Goal: Information Seeking & Learning: Learn about a topic

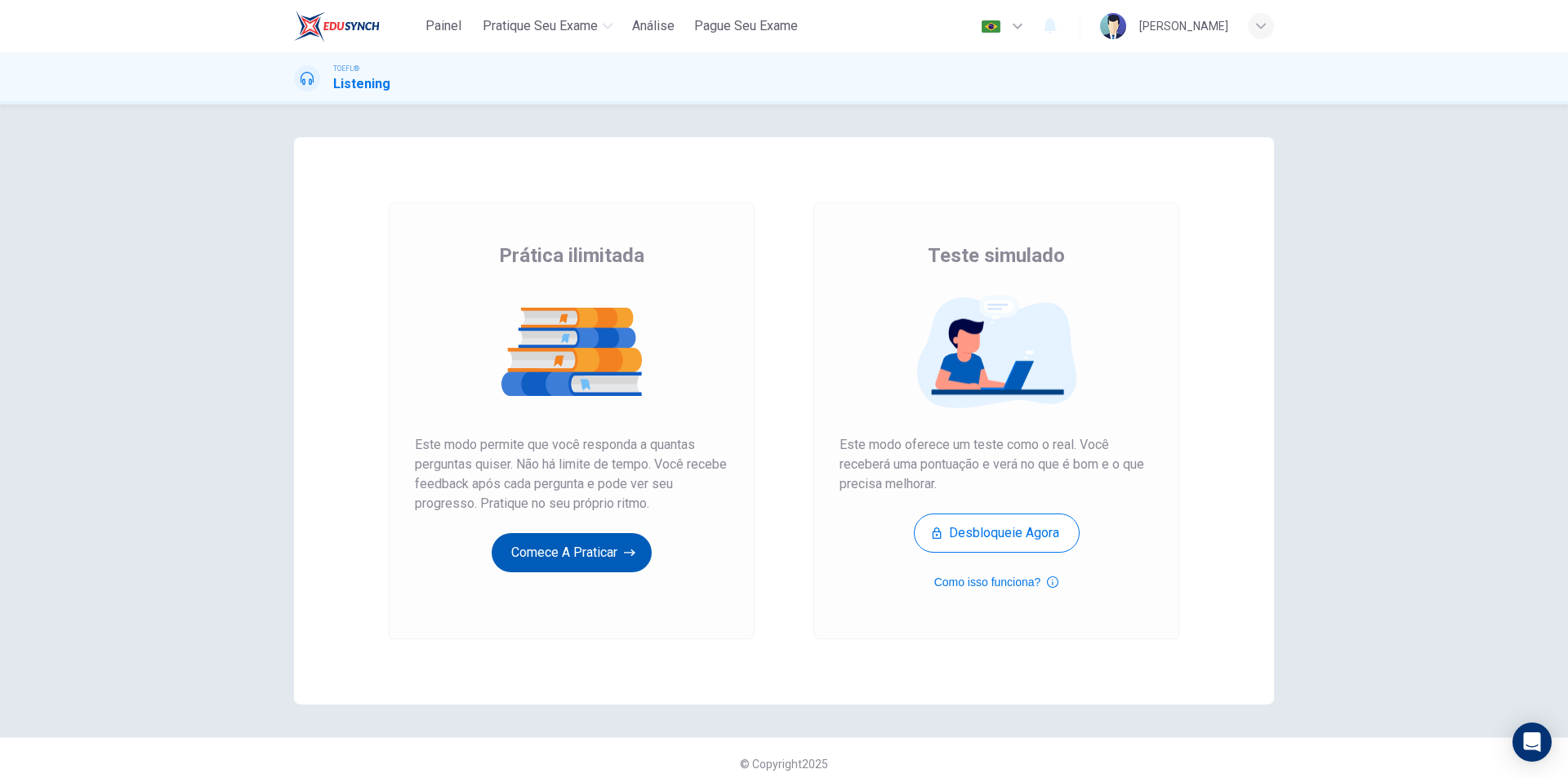
click at [555, 556] on button "Comece a praticar" at bounding box center [572, 552] width 160 height 39
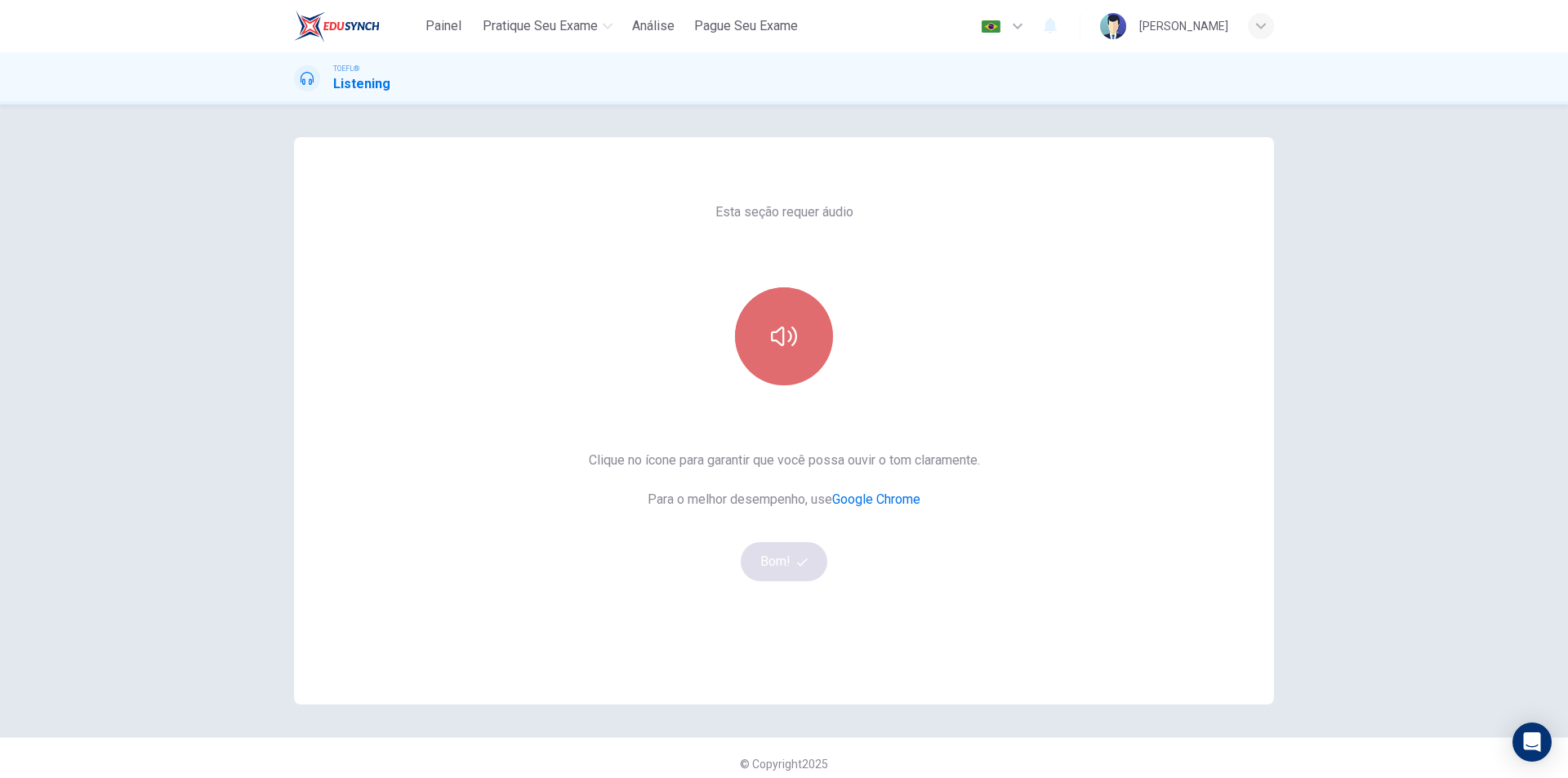
click at [778, 339] on icon "button" at bounding box center [784, 336] width 27 height 27
click at [774, 556] on button "Bom!" at bounding box center [784, 561] width 87 height 39
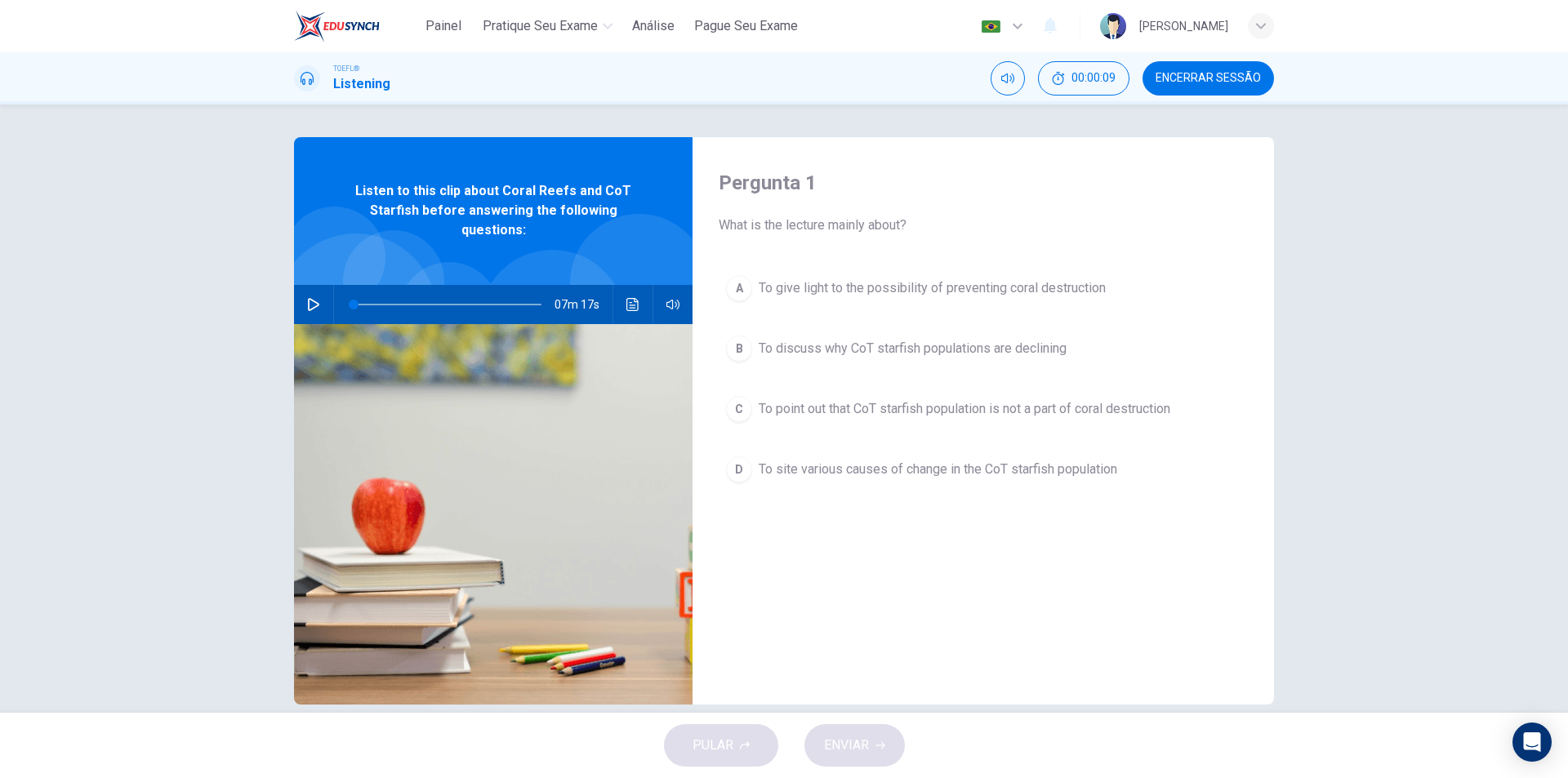
click at [309, 291] on button "button" at bounding box center [314, 304] width 27 height 39
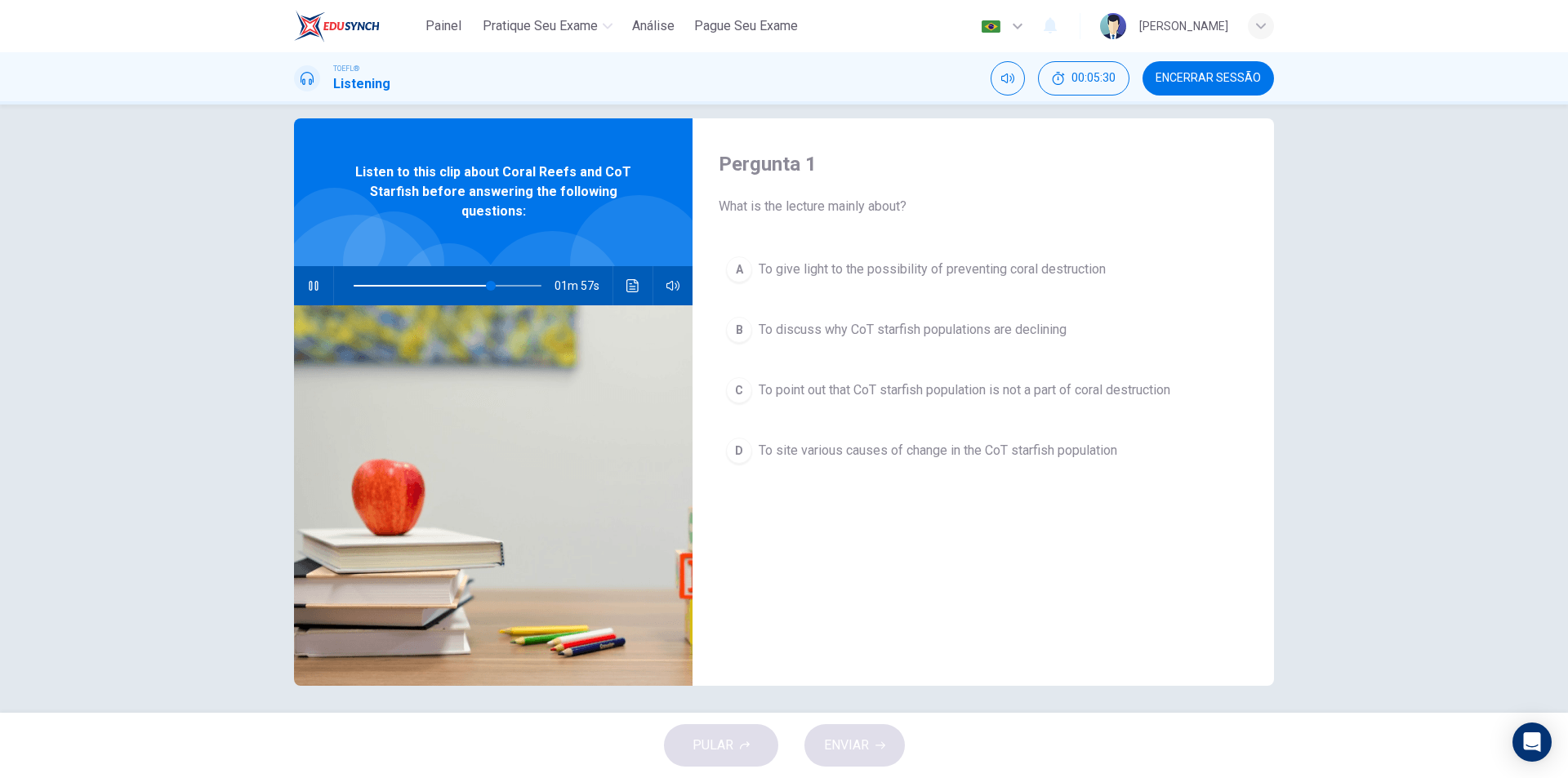
scroll to position [25, 0]
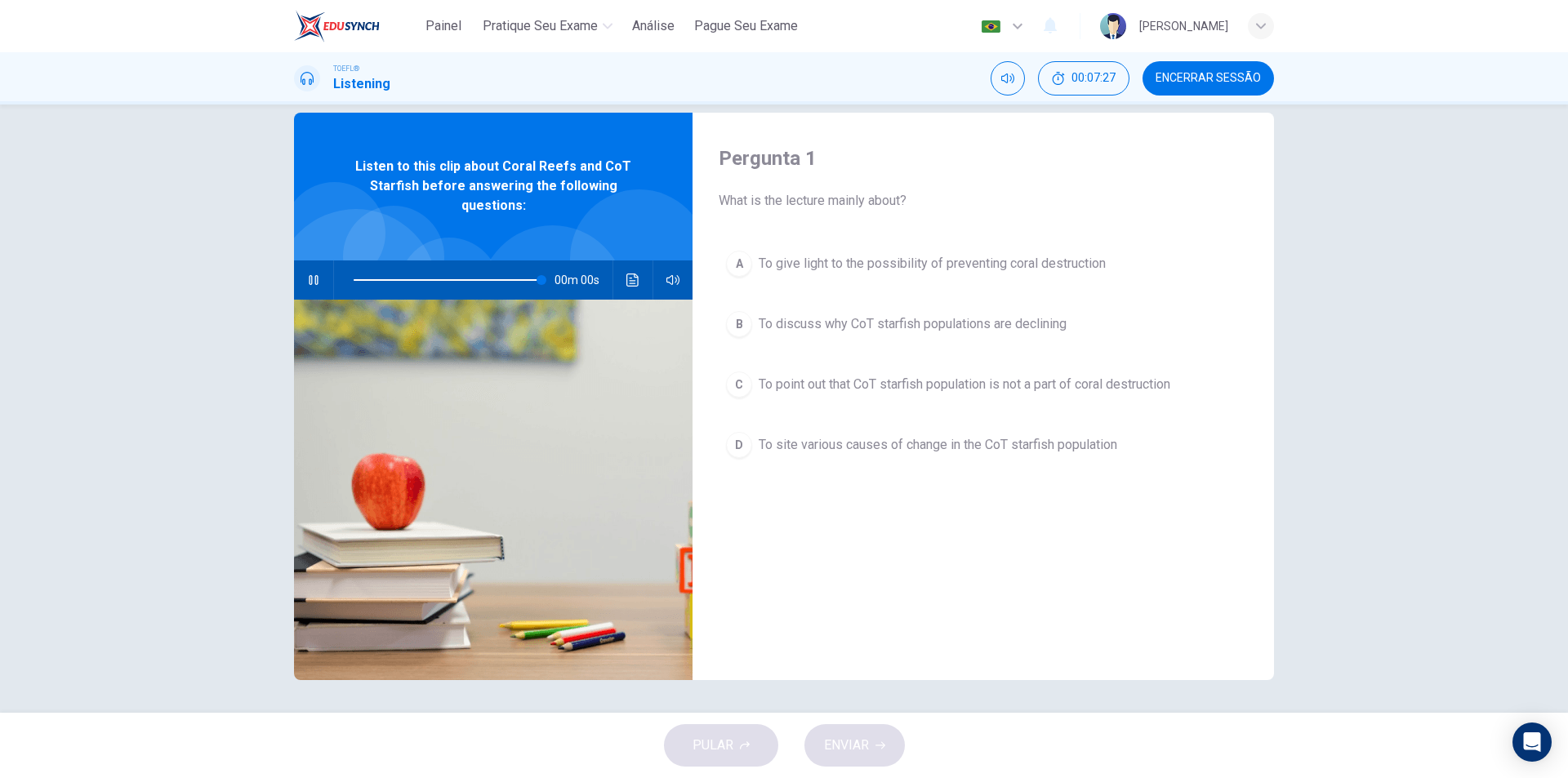
type input "0"
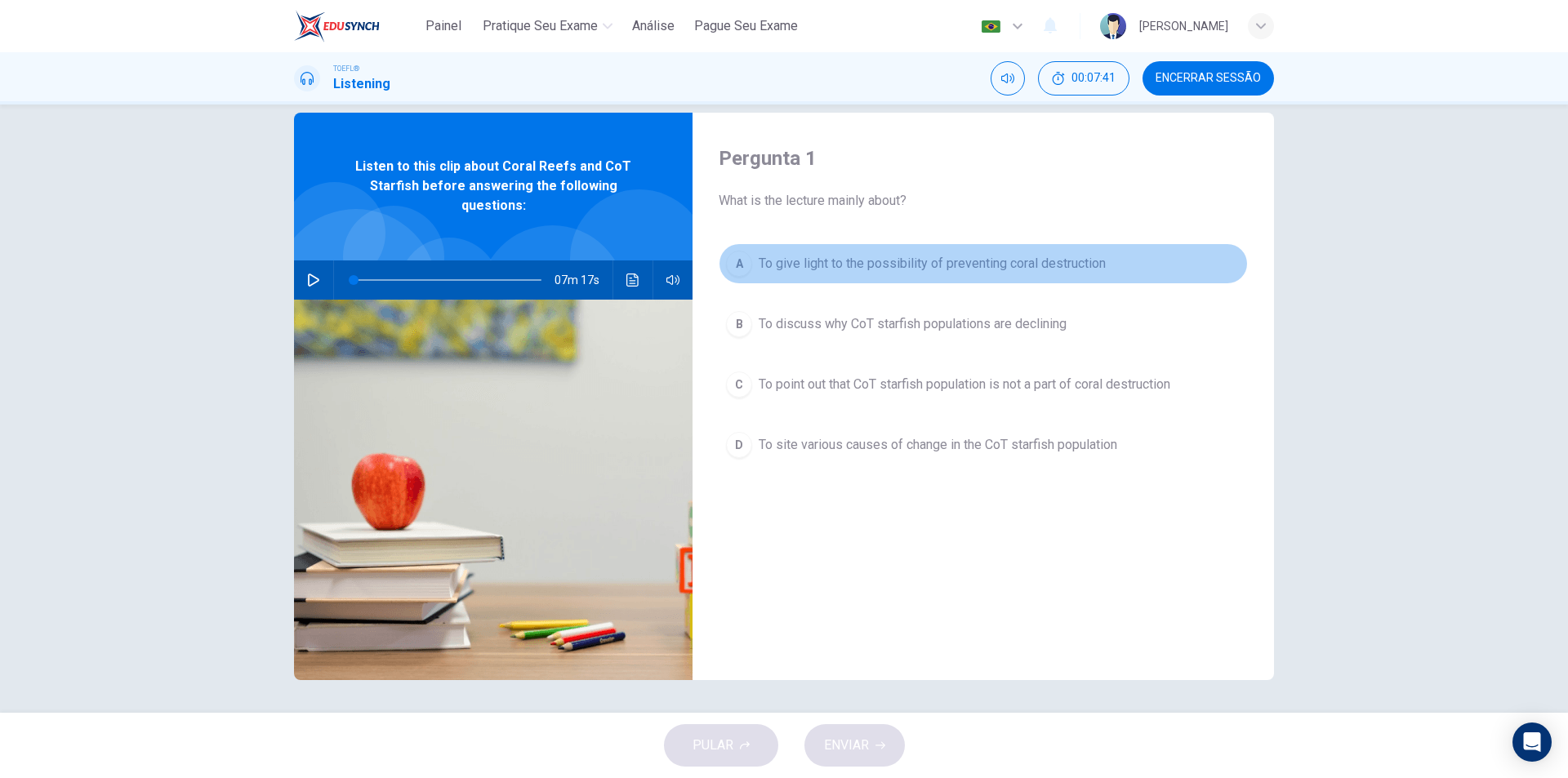
click at [1029, 269] on span "To give light to the possibility of preventing coral destruction" at bounding box center [932, 263] width 347 height 20
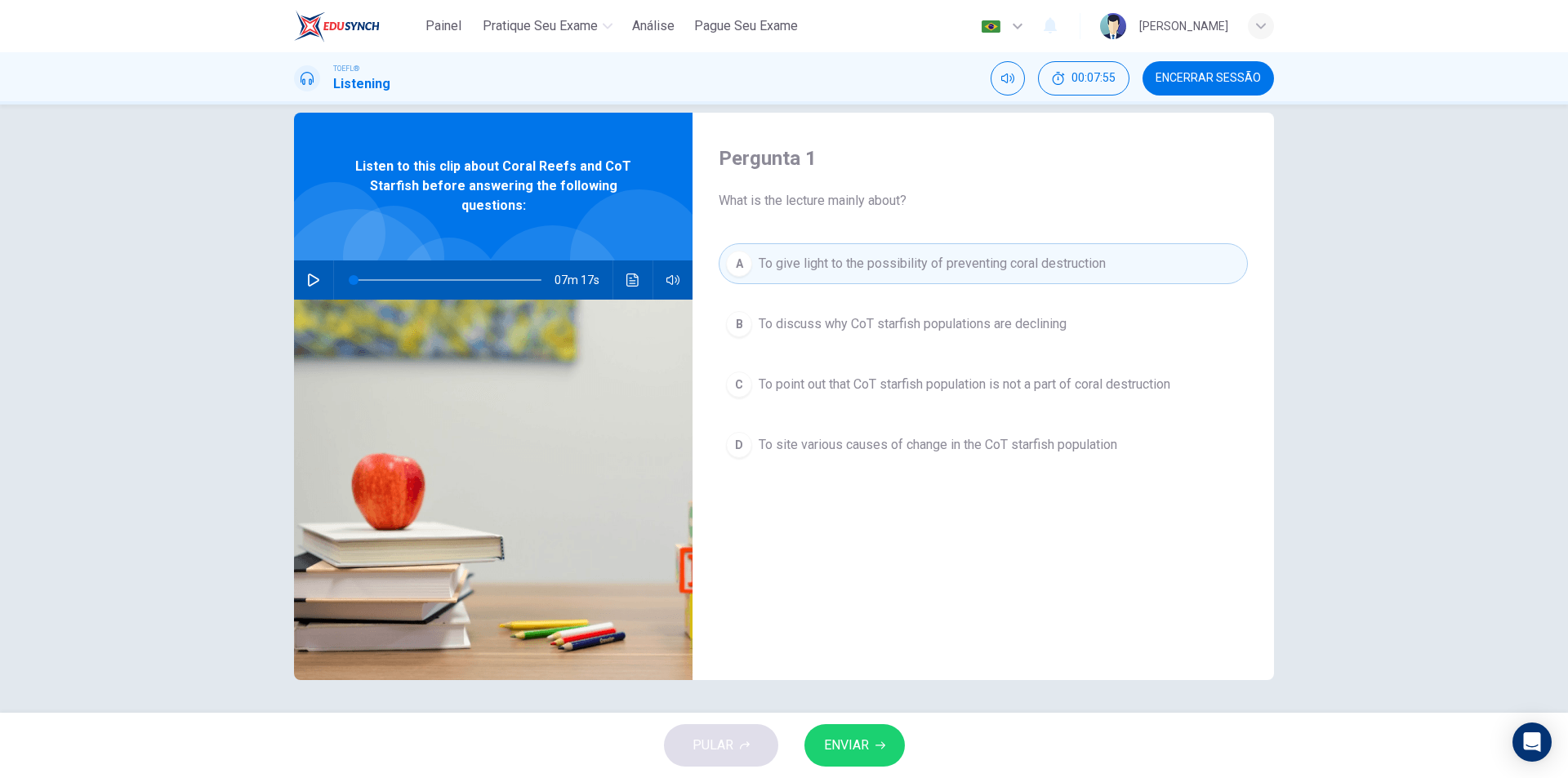
click at [998, 452] on span "To site various causes of change in the CoT starfish population" at bounding box center [938, 444] width 358 height 20
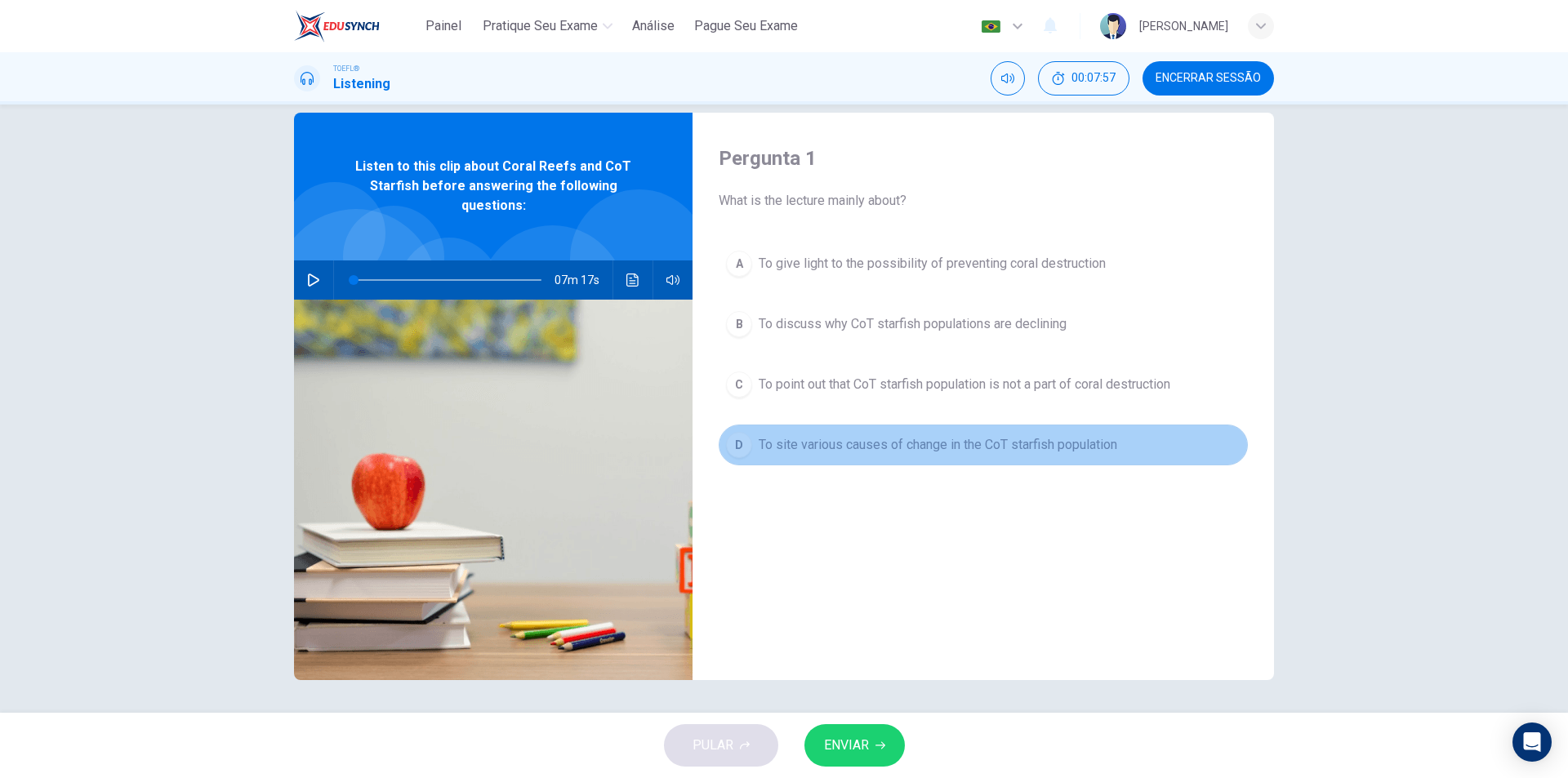
click at [738, 443] on div "D" at bounding box center [739, 445] width 27 height 27
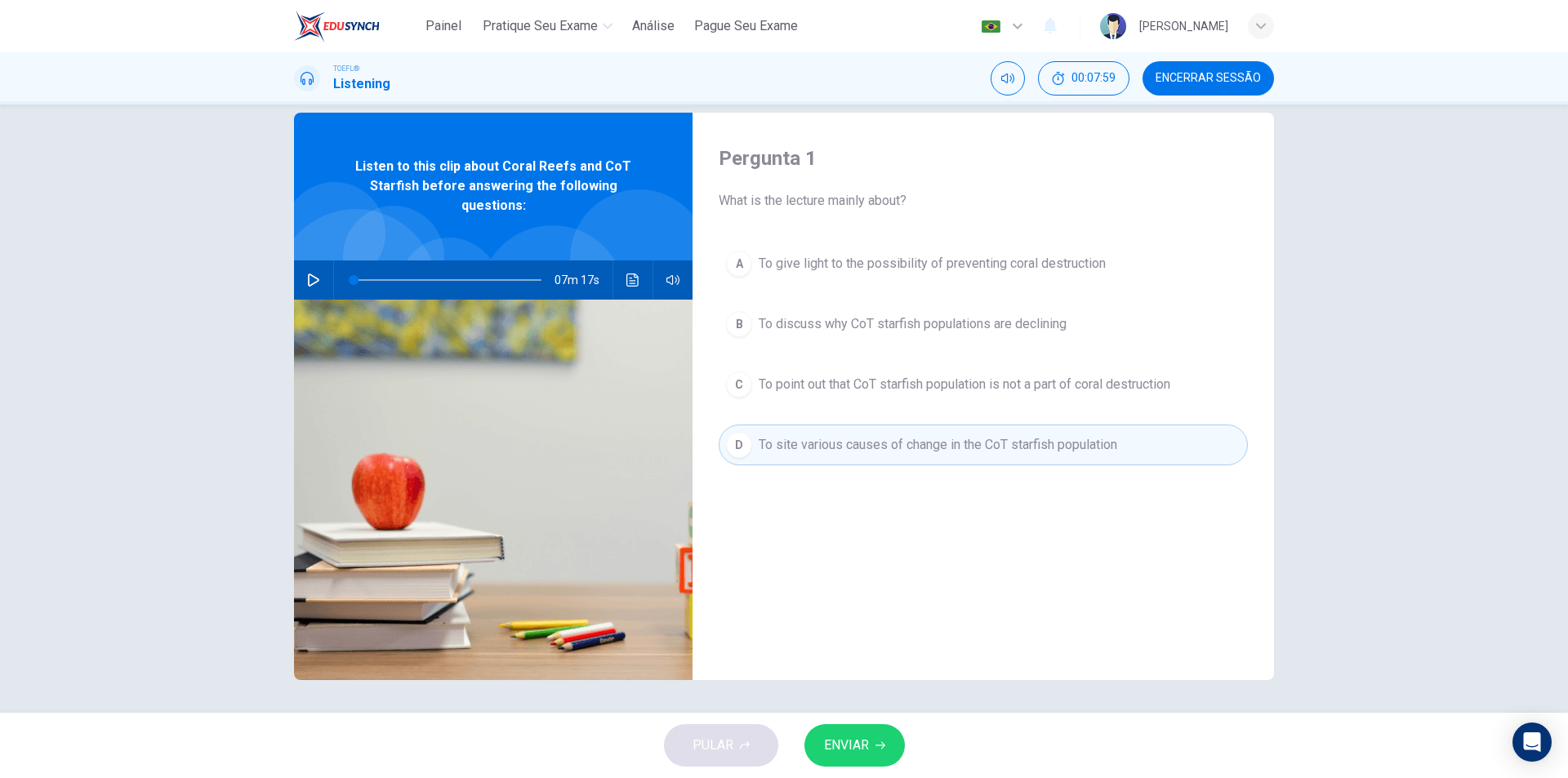
click at [870, 746] on button "ENVIAR" at bounding box center [854, 745] width 100 height 43
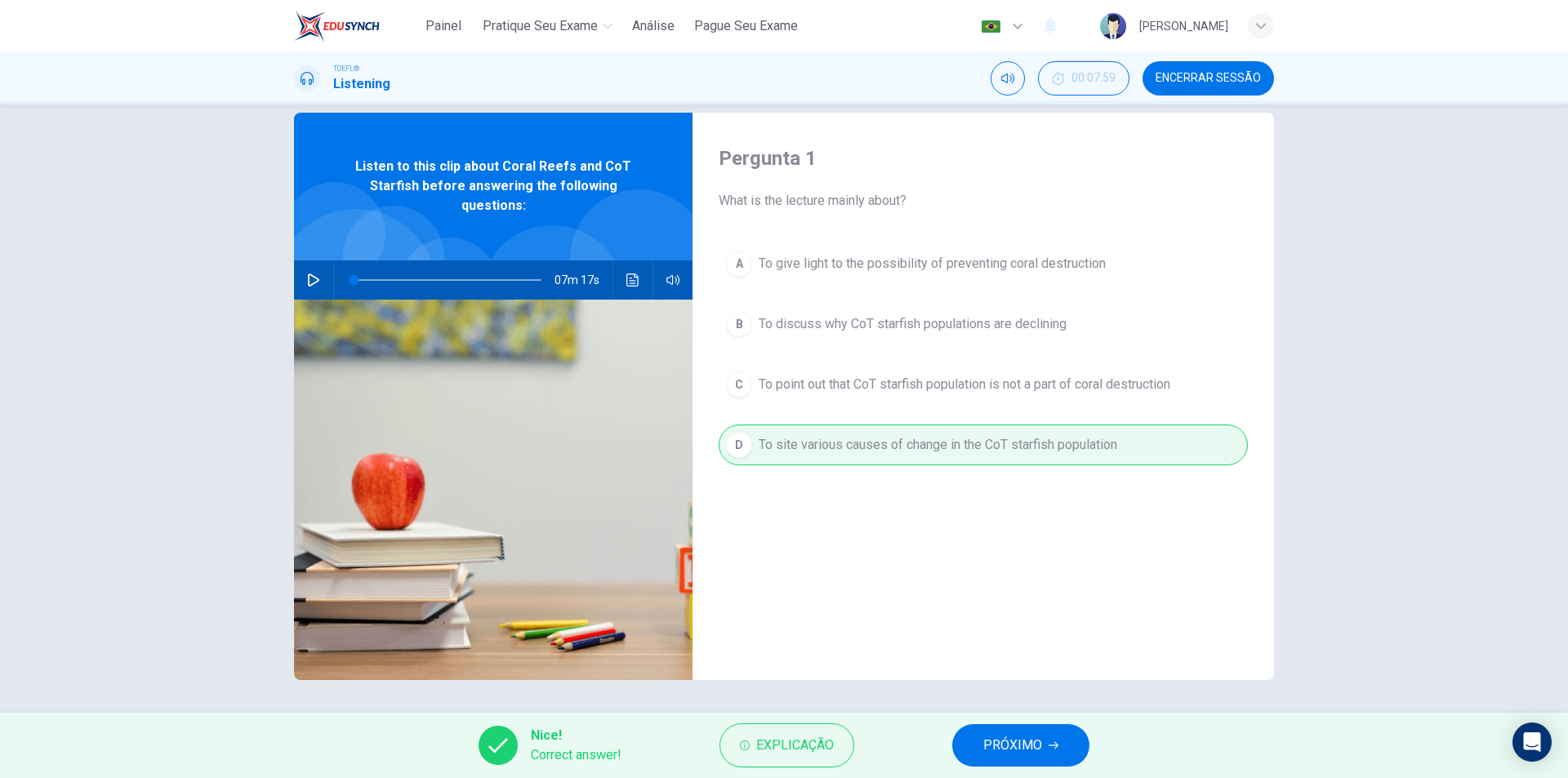
click at [1002, 742] on span "PRÓXIMO" at bounding box center [1012, 745] width 59 height 23
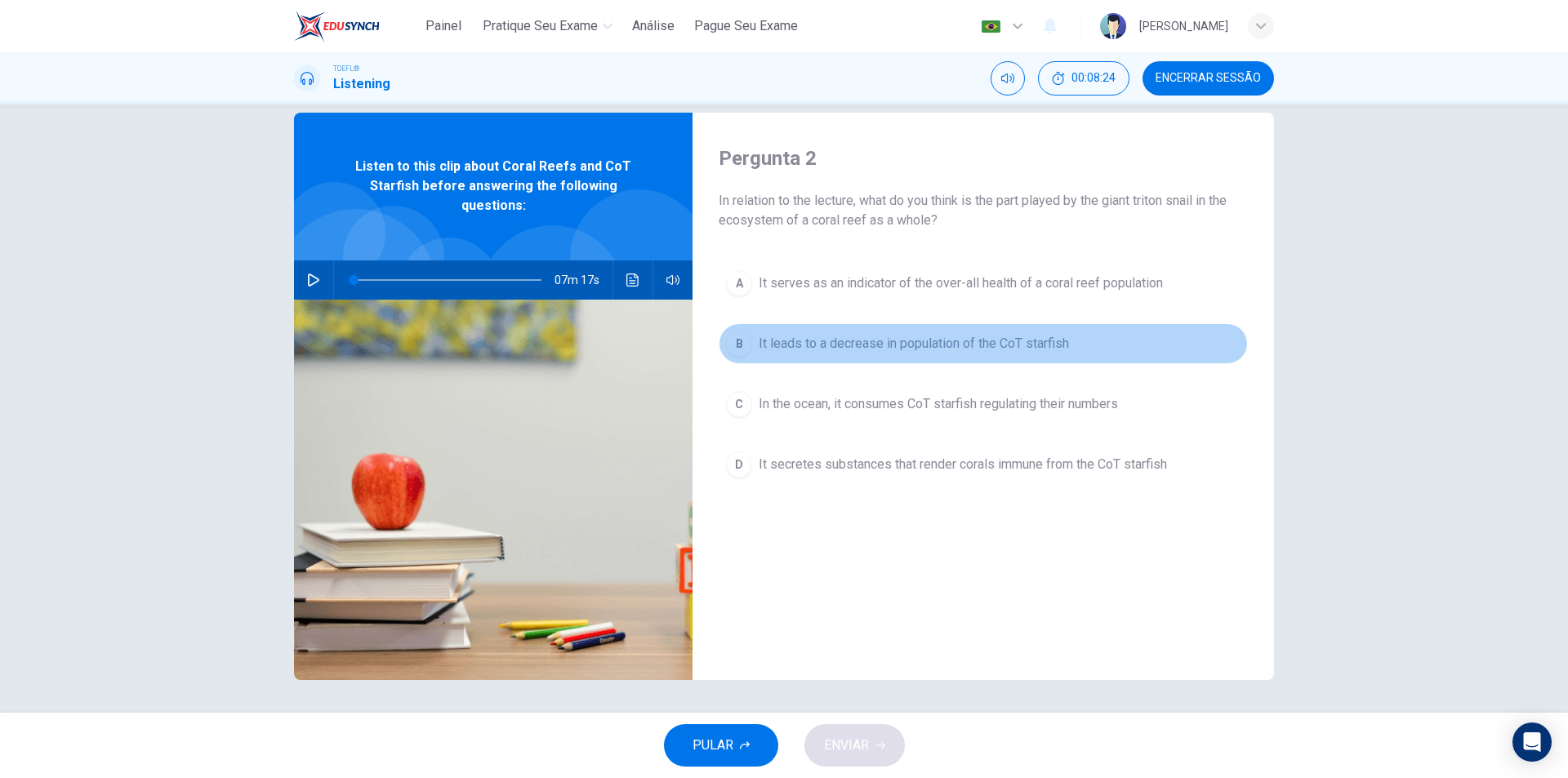
click at [855, 343] on span "It leads to a decrease in population of the CoT starfish" at bounding box center [913, 343] width 310 height 20
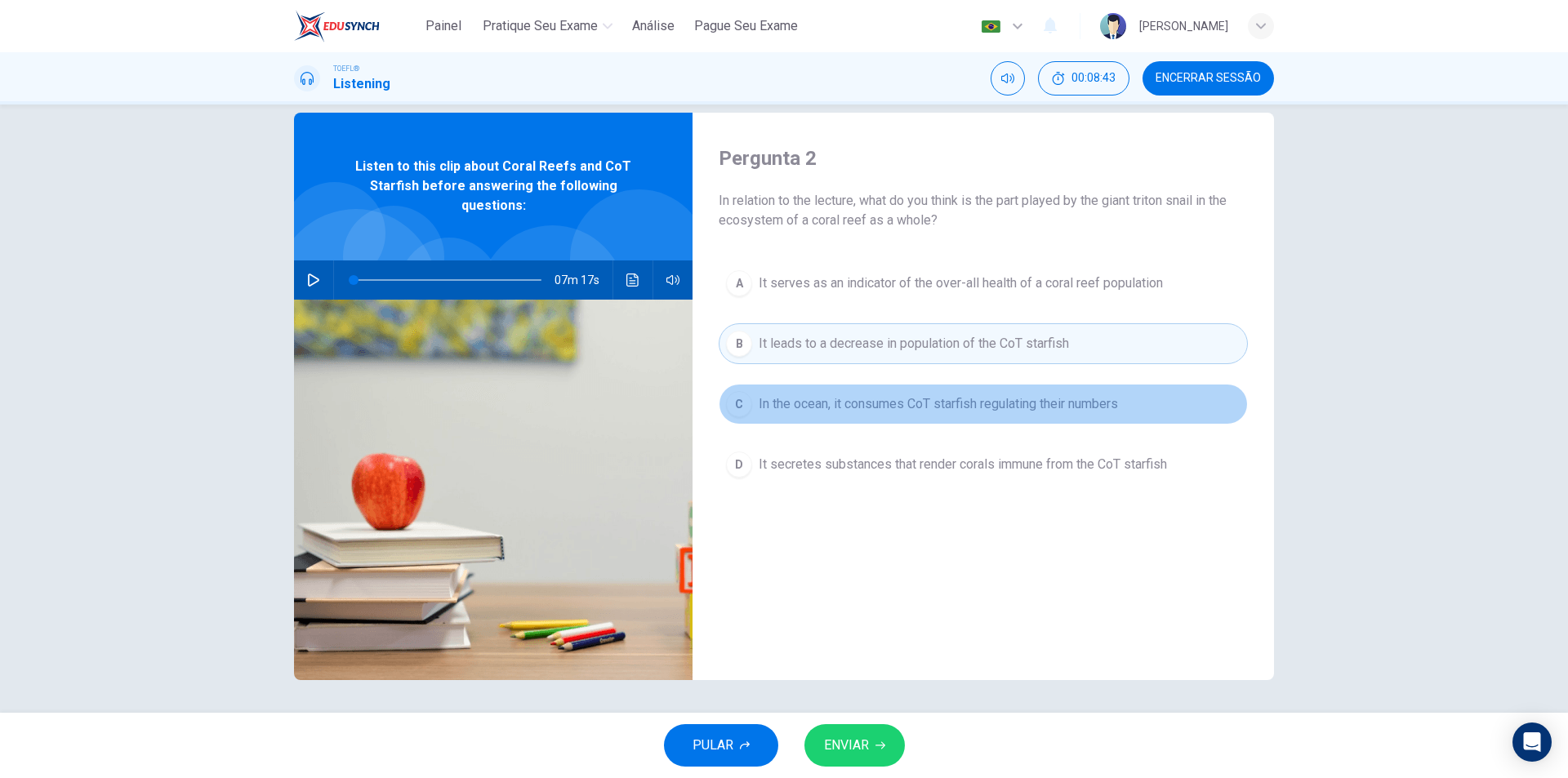
click at [892, 398] on span "In the ocean, it consumes CoT starfish regulating their numbers" at bounding box center [938, 404] width 359 height 20
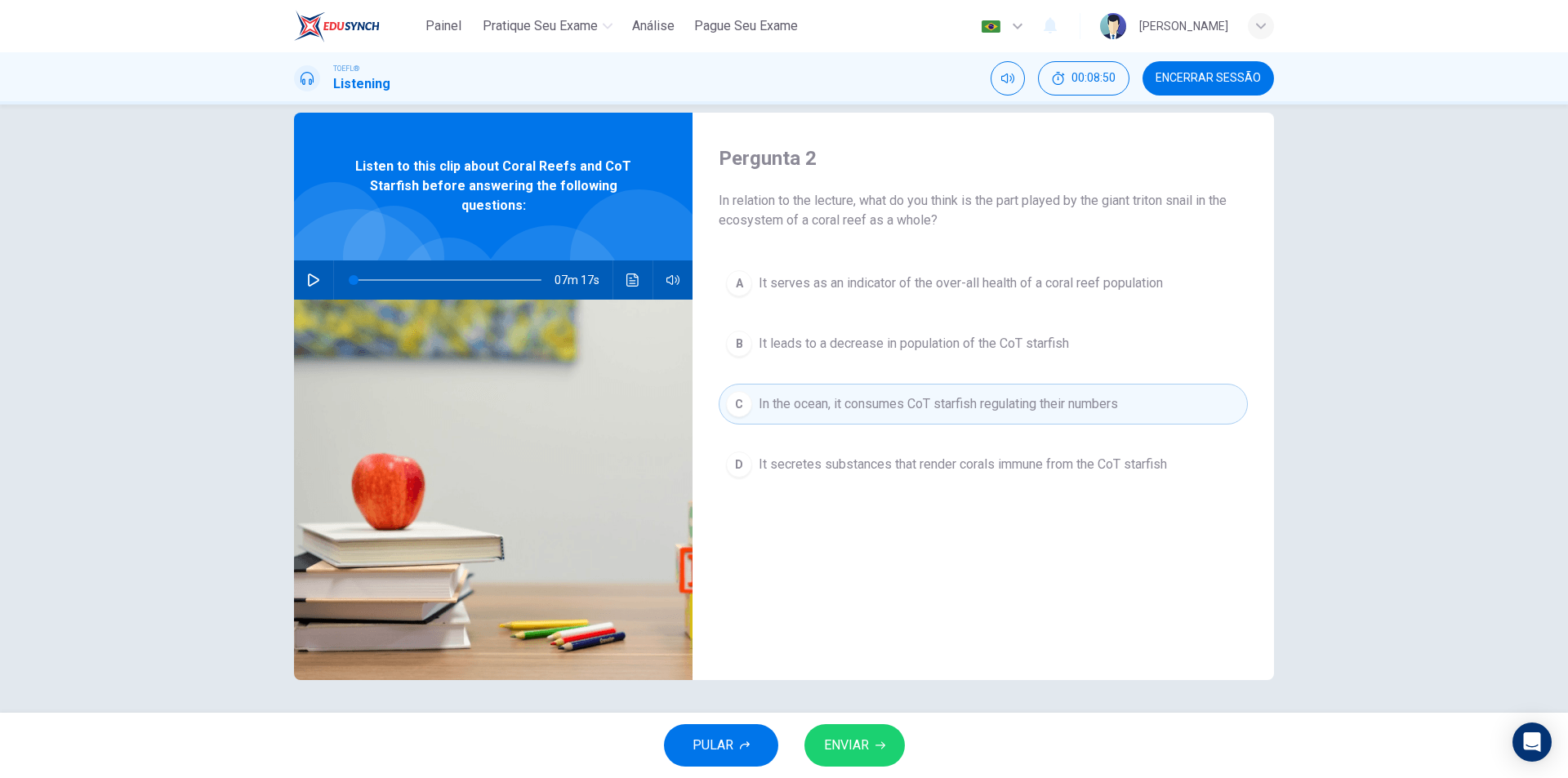
click at [854, 738] on span "ENVIAR" at bounding box center [846, 745] width 45 height 23
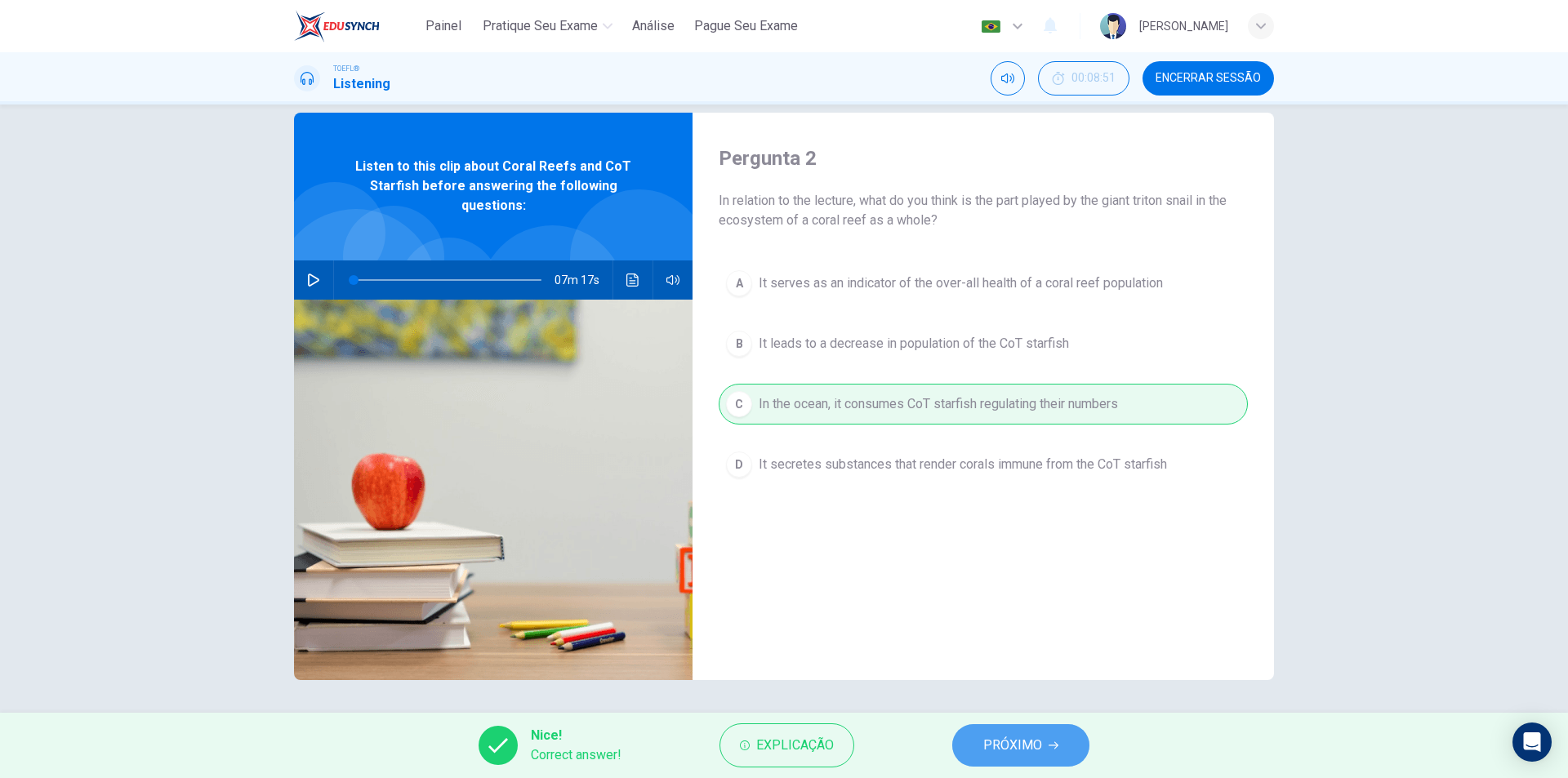
click at [1034, 747] on span "PRÓXIMO" at bounding box center [1012, 745] width 59 height 23
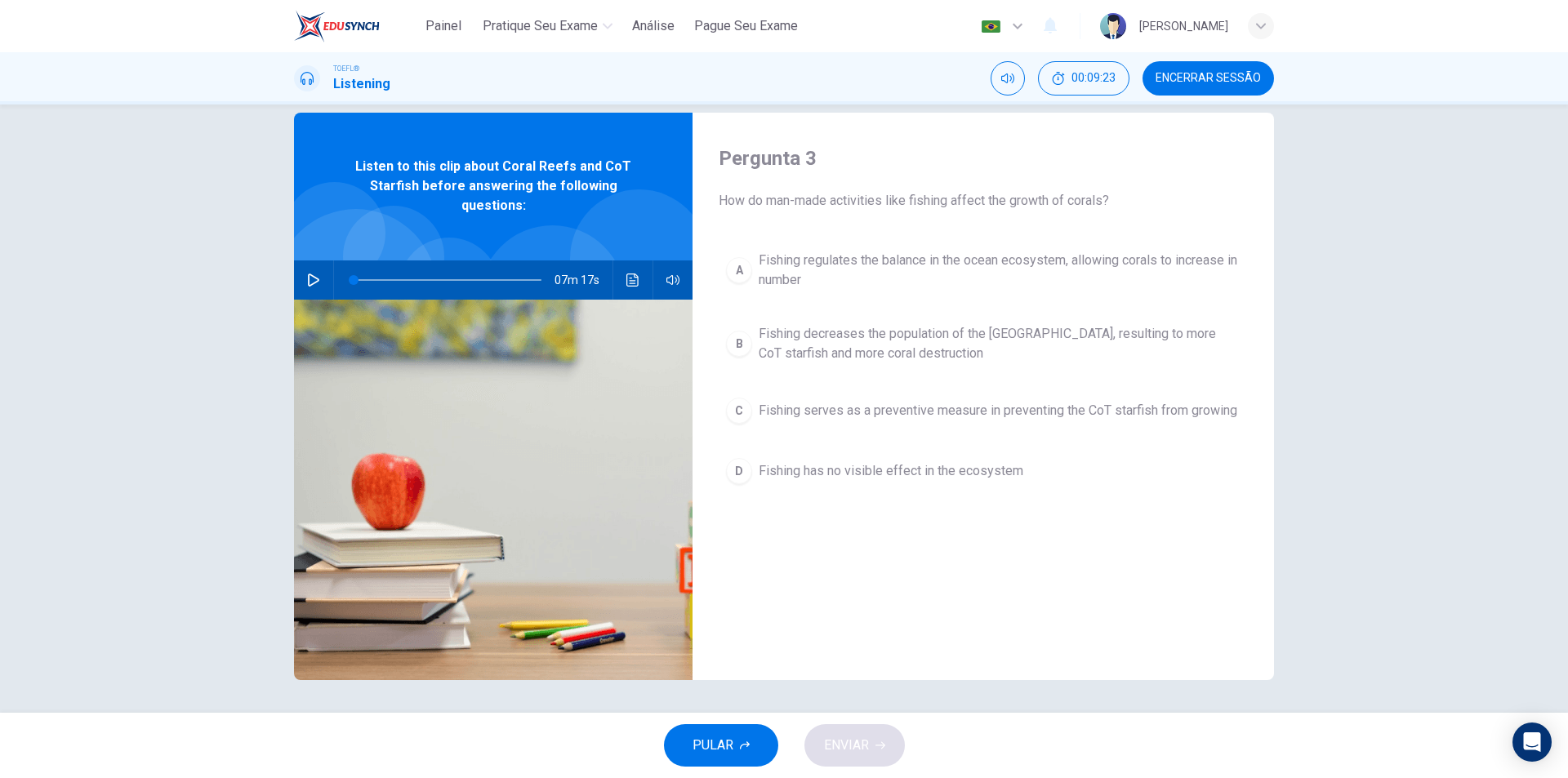
click at [853, 344] on span "Fishing decreases the population of the [GEOGRAPHIC_DATA], resulting to more Co…" at bounding box center [999, 343] width 482 height 39
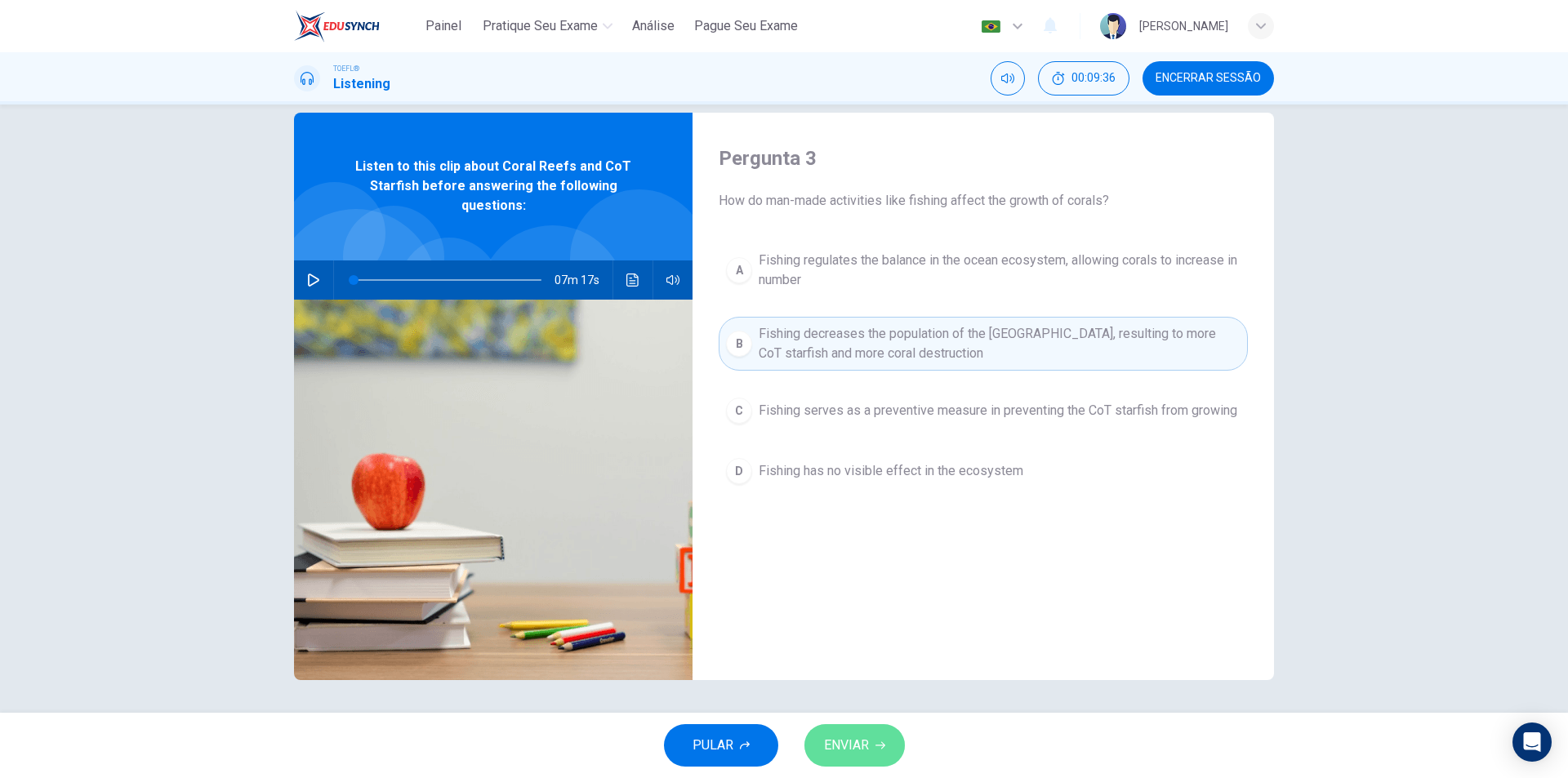
click at [871, 743] on button "ENVIAR" at bounding box center [854, 745] width 100 height 43
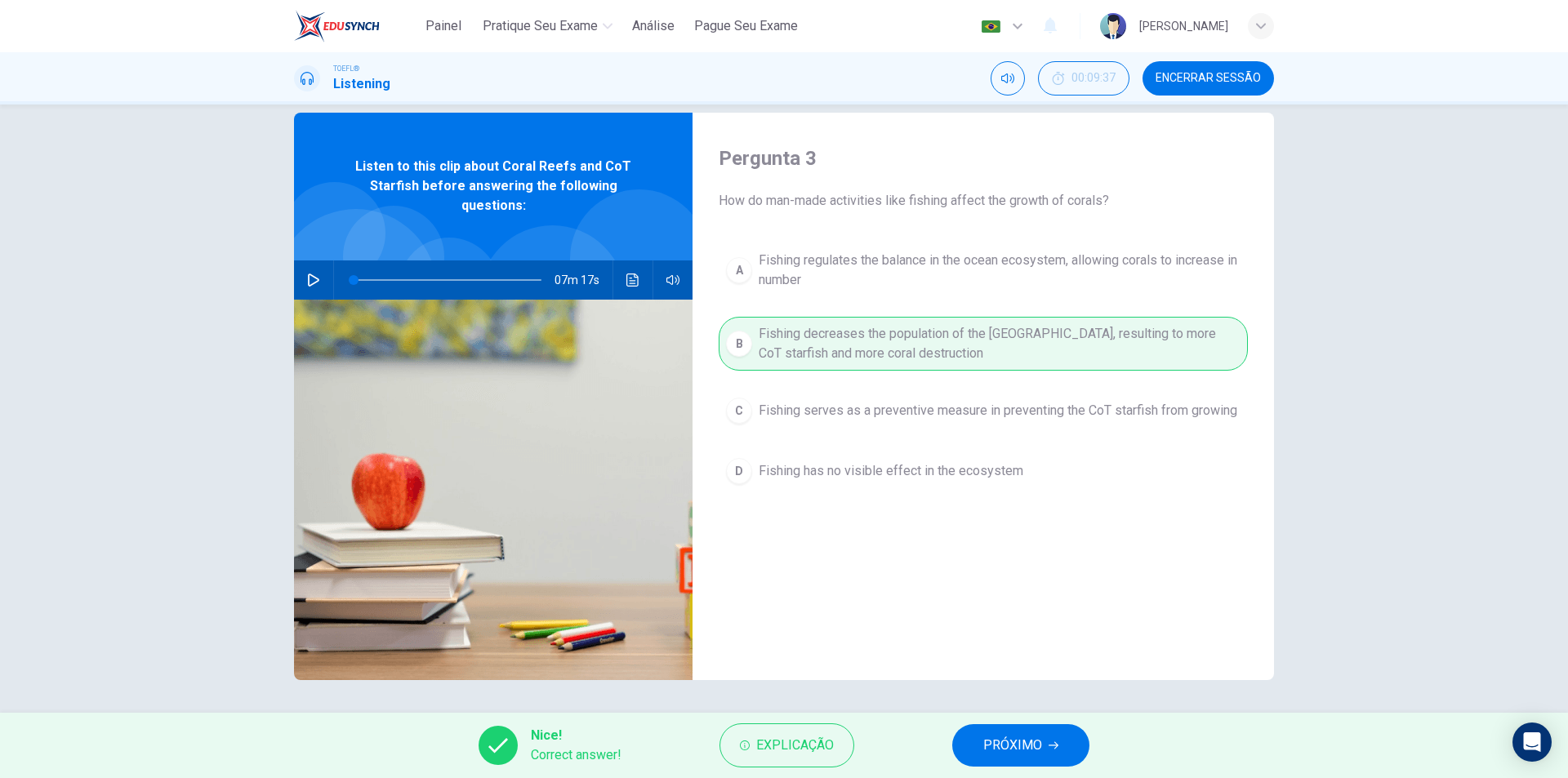
click at [1035, 735] on span "PRÓXIMO" at bounding box center [1012, 745] width 59 height 23
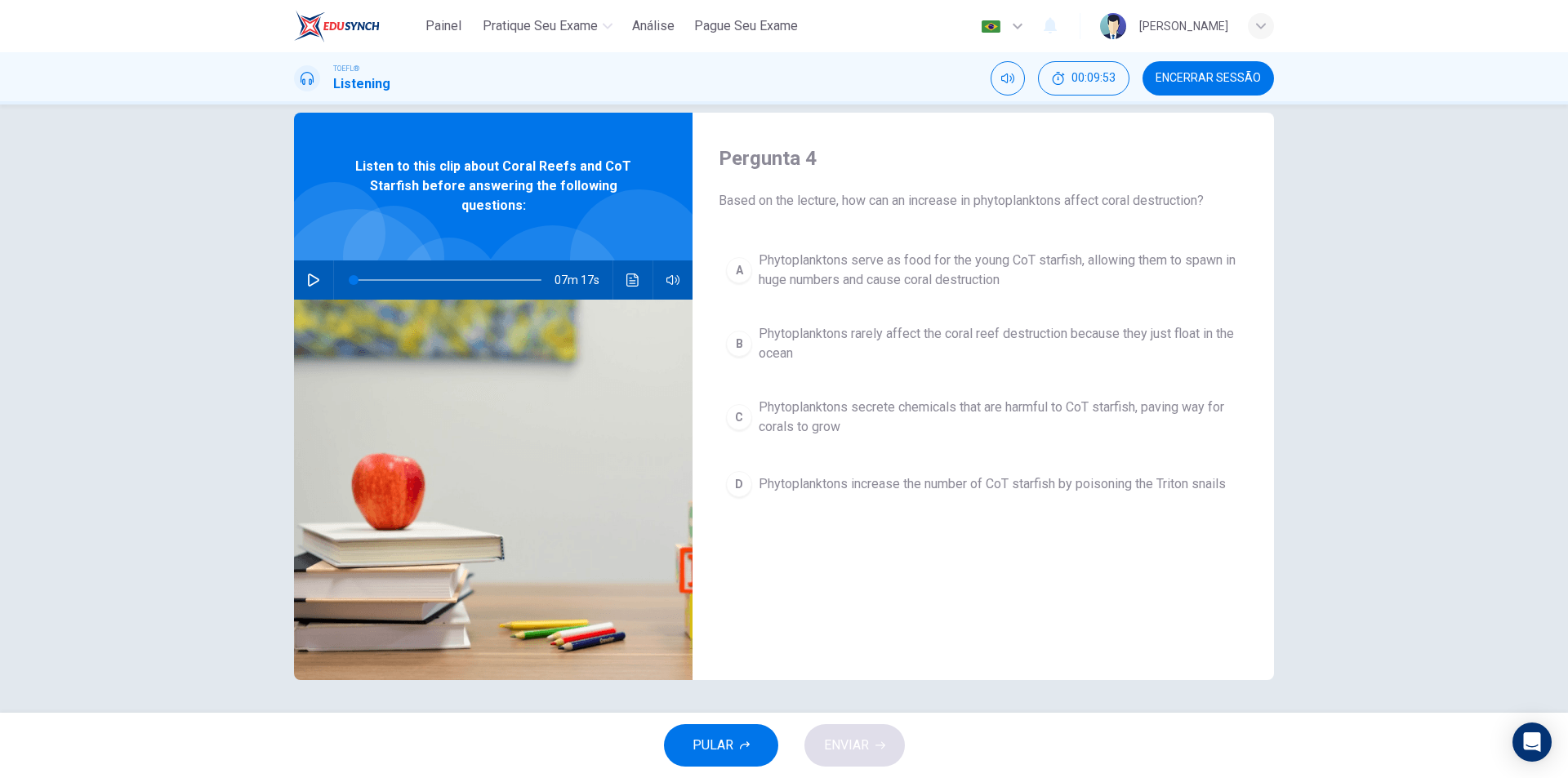
click at [719, 264] on button "A Phytoplanktons serve as food for the young CoT starfish, allowing them to spa…" at bounding box center [983, 270] width 529 height 54
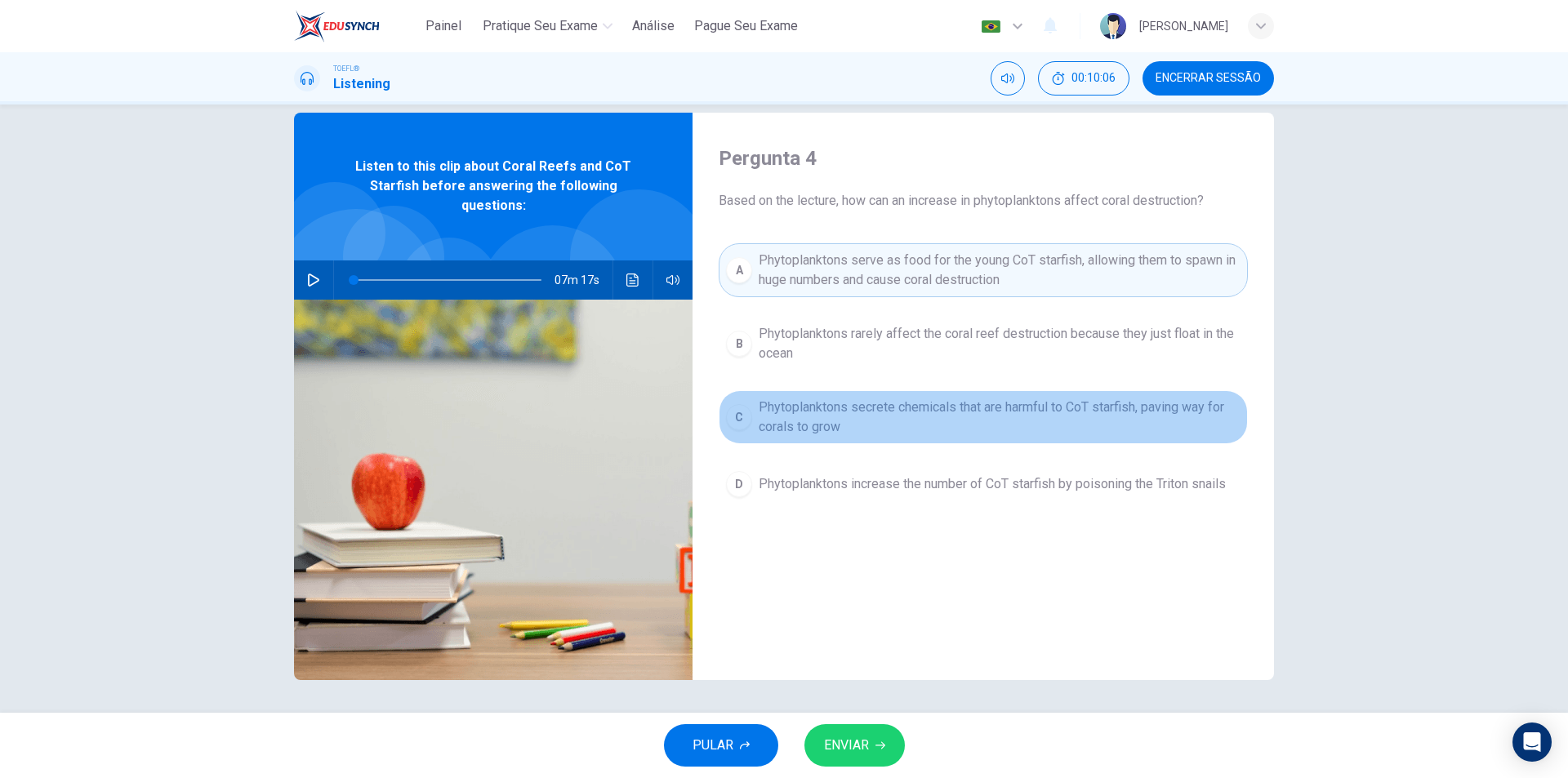
click at [758, 418] on span "Phytoplanktons secrete chemicals that are harmful to CoT starfish, paving way f…" at bounding box center [999, 416] width 482 height 39
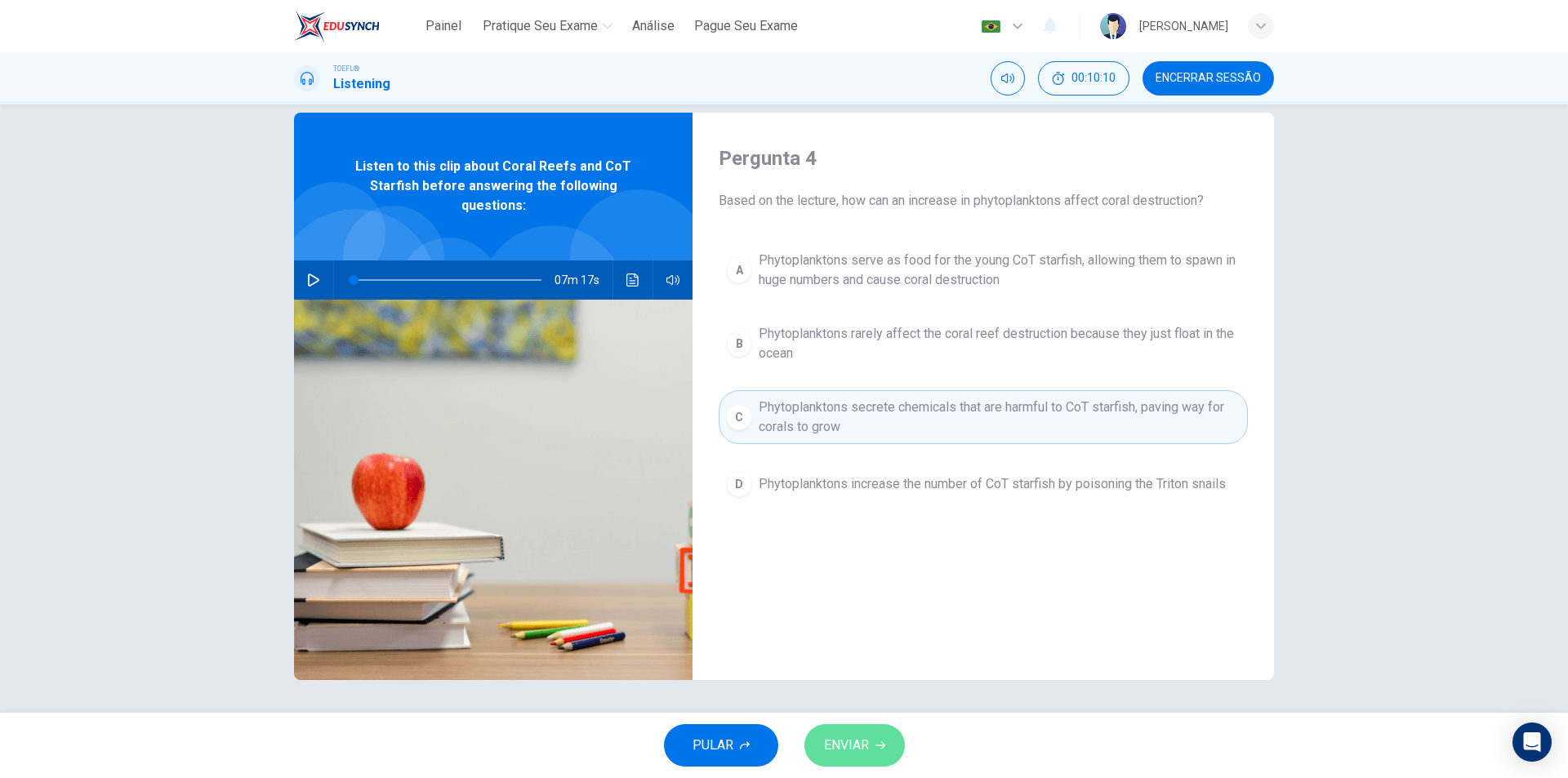
click at [839, 741] on span "ENVIAR" at bounding box center [846, 745] width 45 height 23
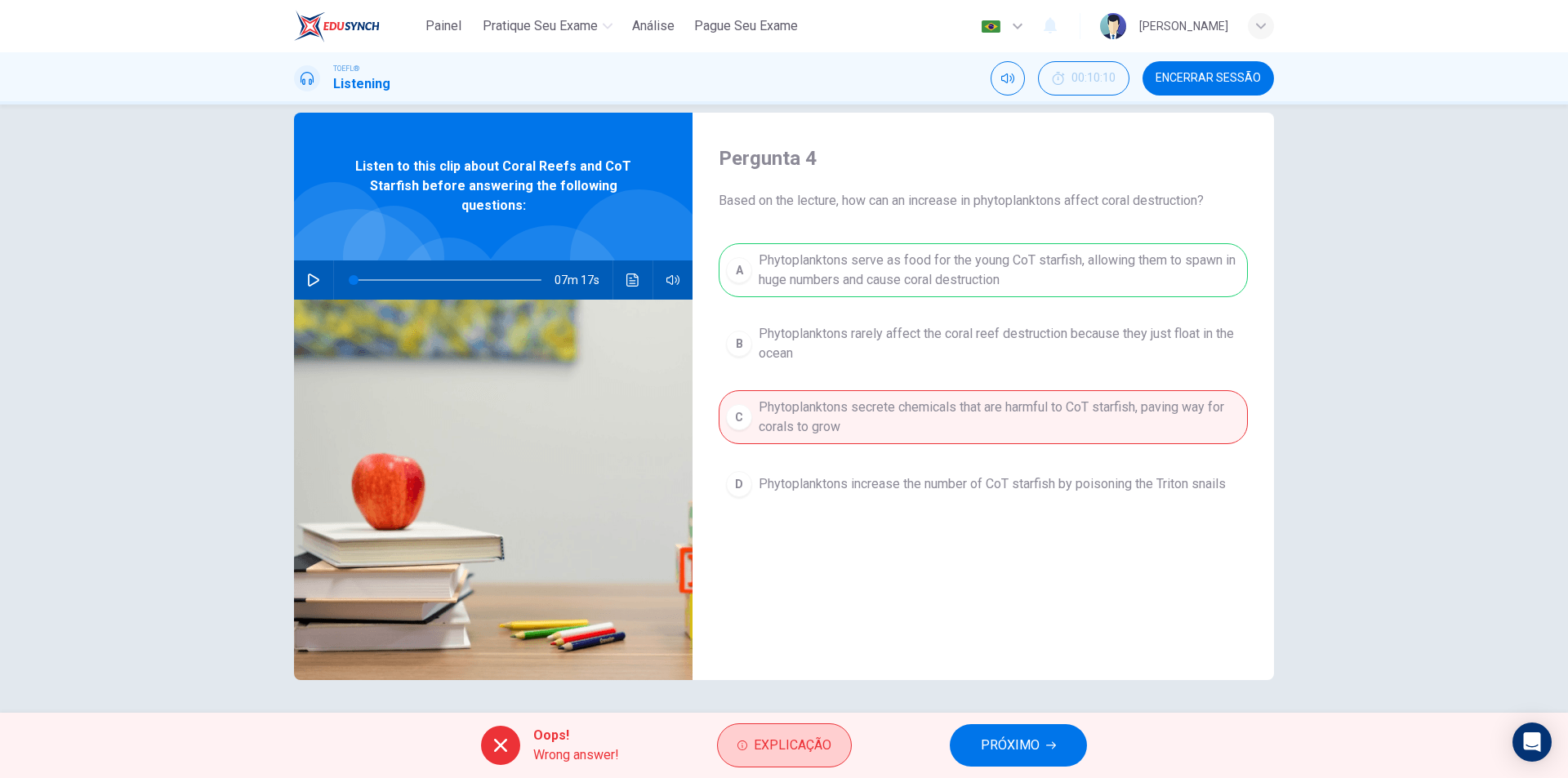
click at [757, 733] on button "Explicação" at bounding box center [784, 745] width 135 height 45
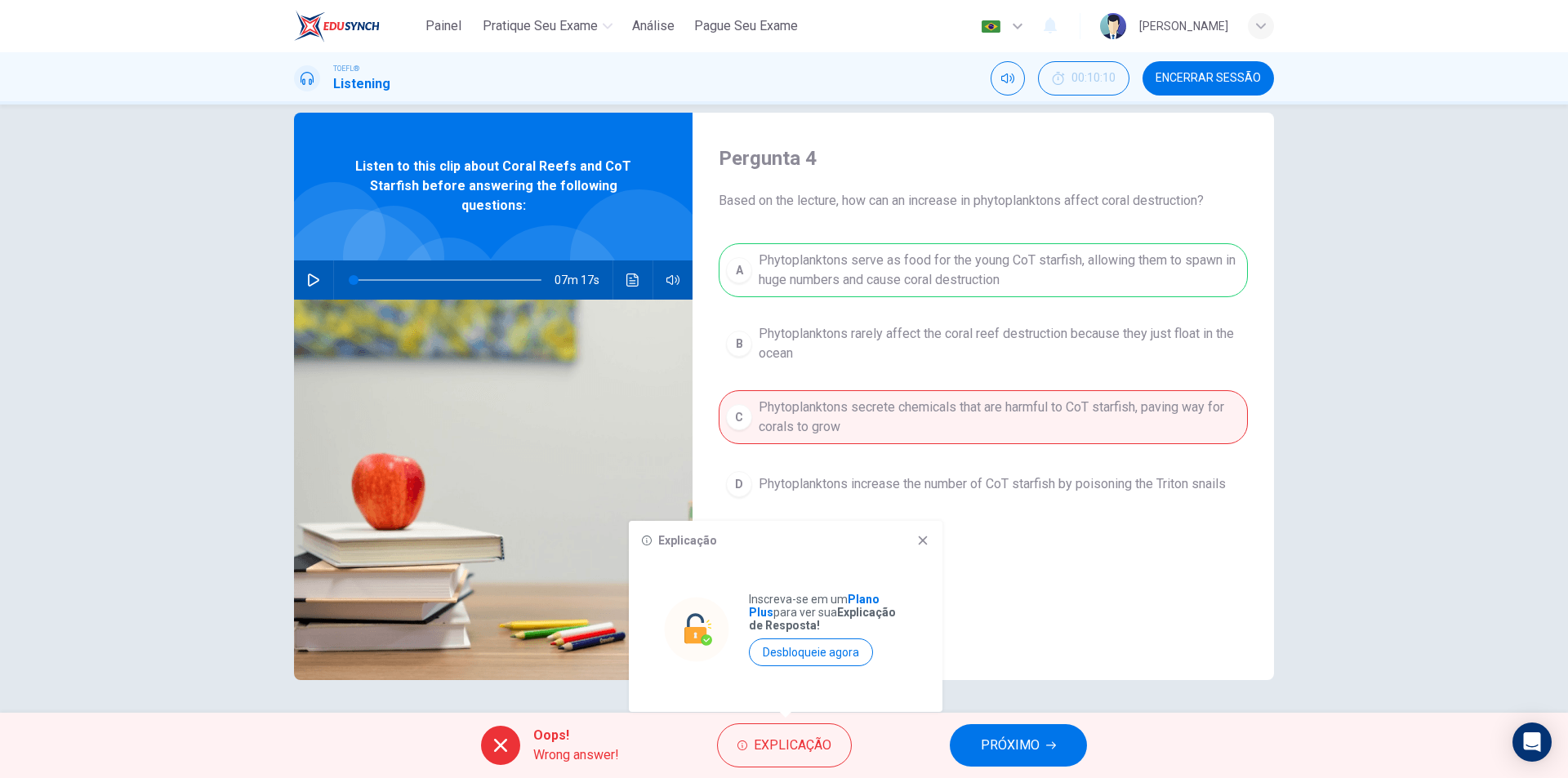
click at [921, 541] on icon at bounding box center [922, 540] width 13 height 13
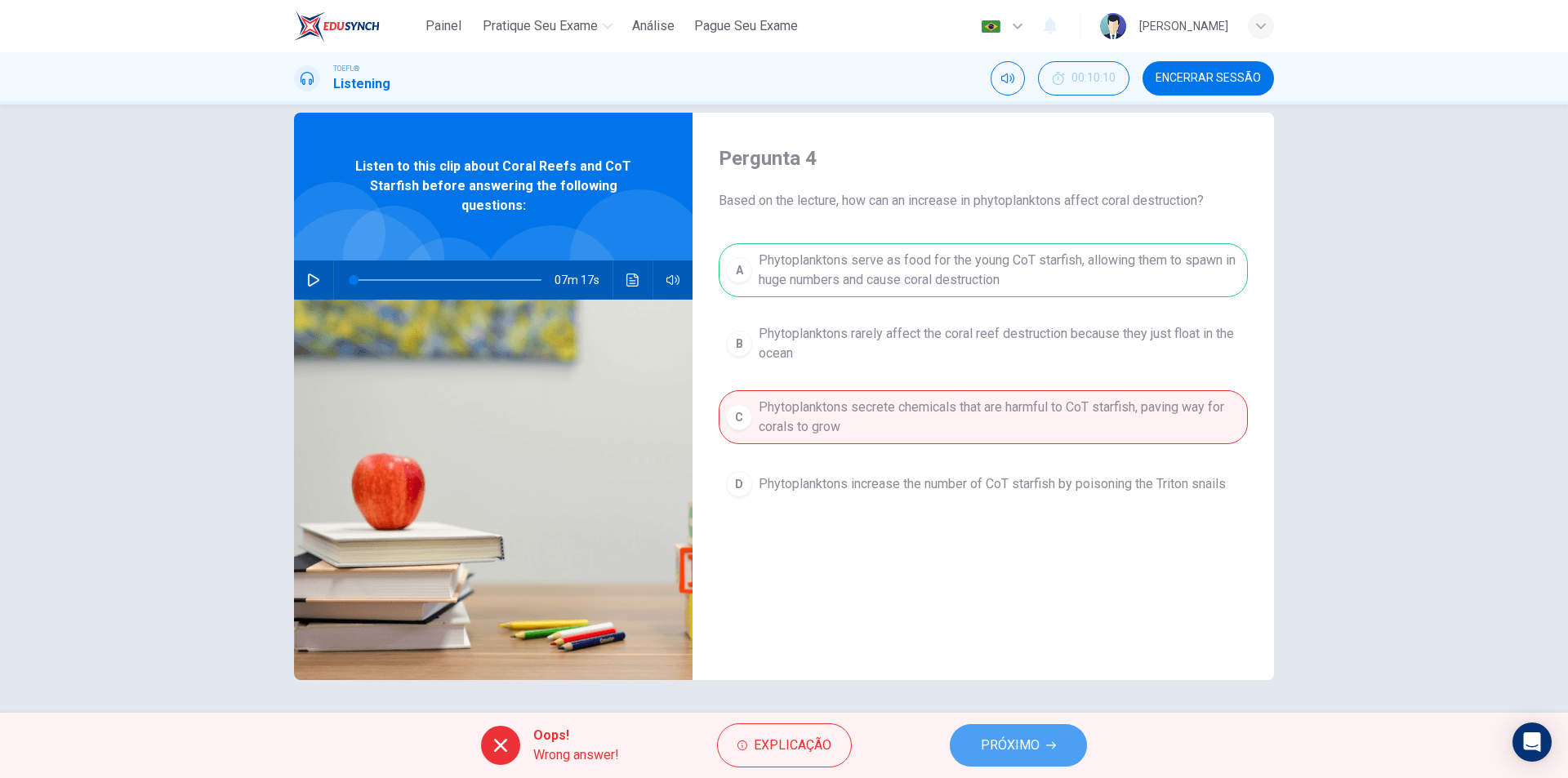
click at [998, 747] on span "PRÓXIMO" at bounding box center [1010, 745] width 59 height 23
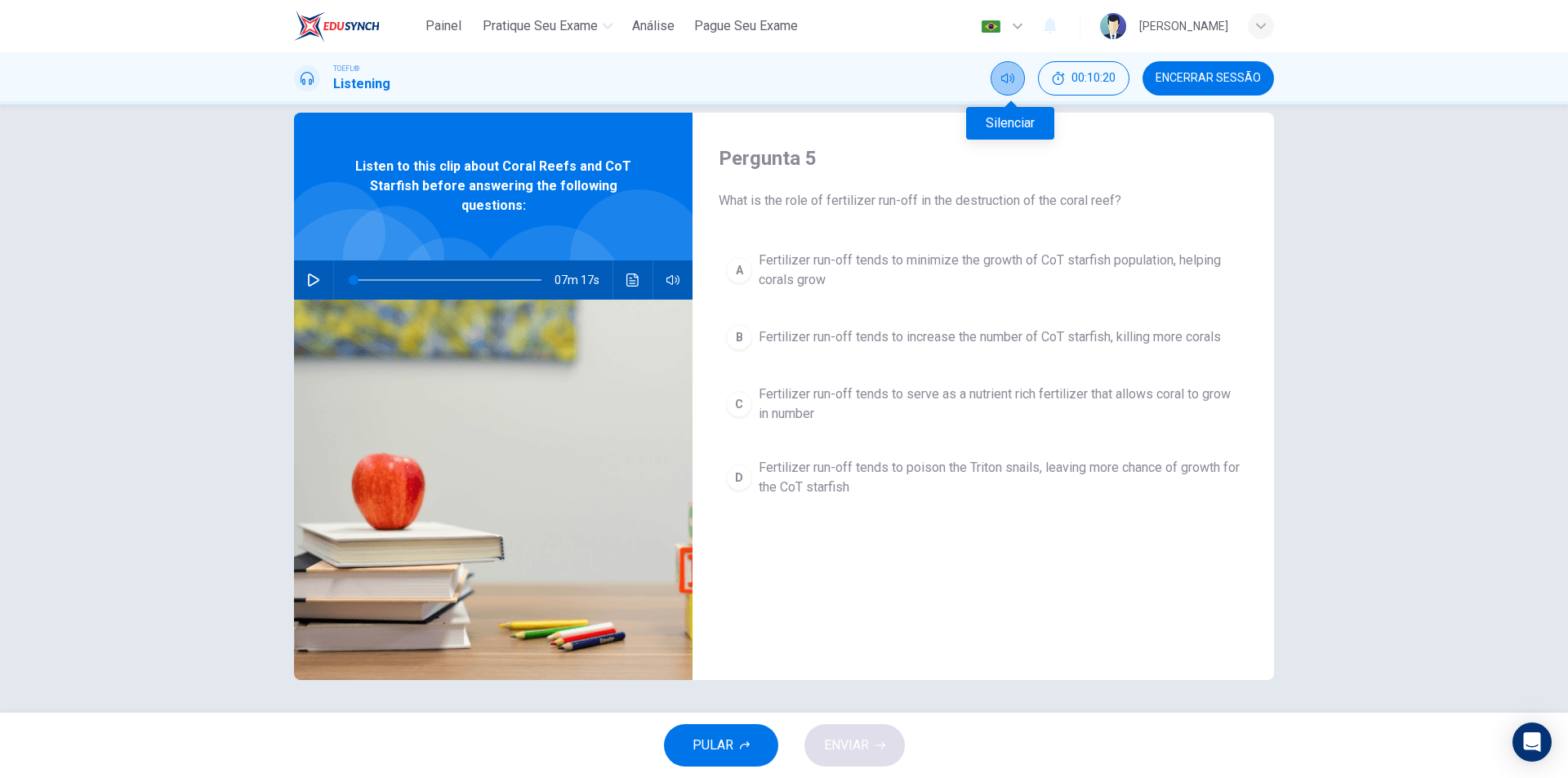
click at [1001, 83] on button "Silenciar" at bounding box center [1008, 79] width 34 height 34
click at [1001, 83] on button "Desilenciar" at bounding box center [1008, 79] width 34 height 34
click at [728, 399] on div "C" at bounding box center [739, 405] width 27 height 27
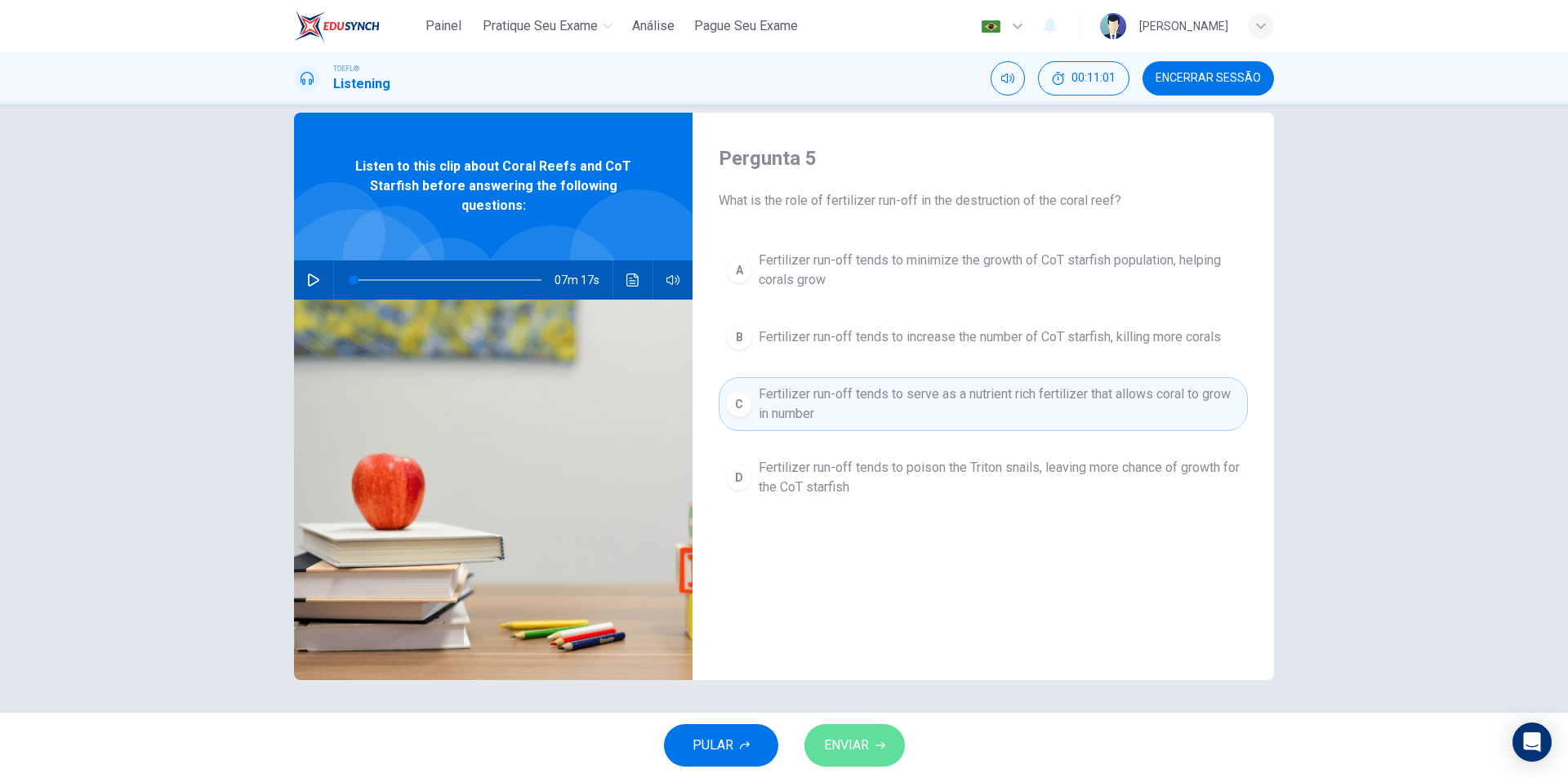
click at [871, 753] on button "ENVIAR" at bounding box center [854, 745] width 100 height 43
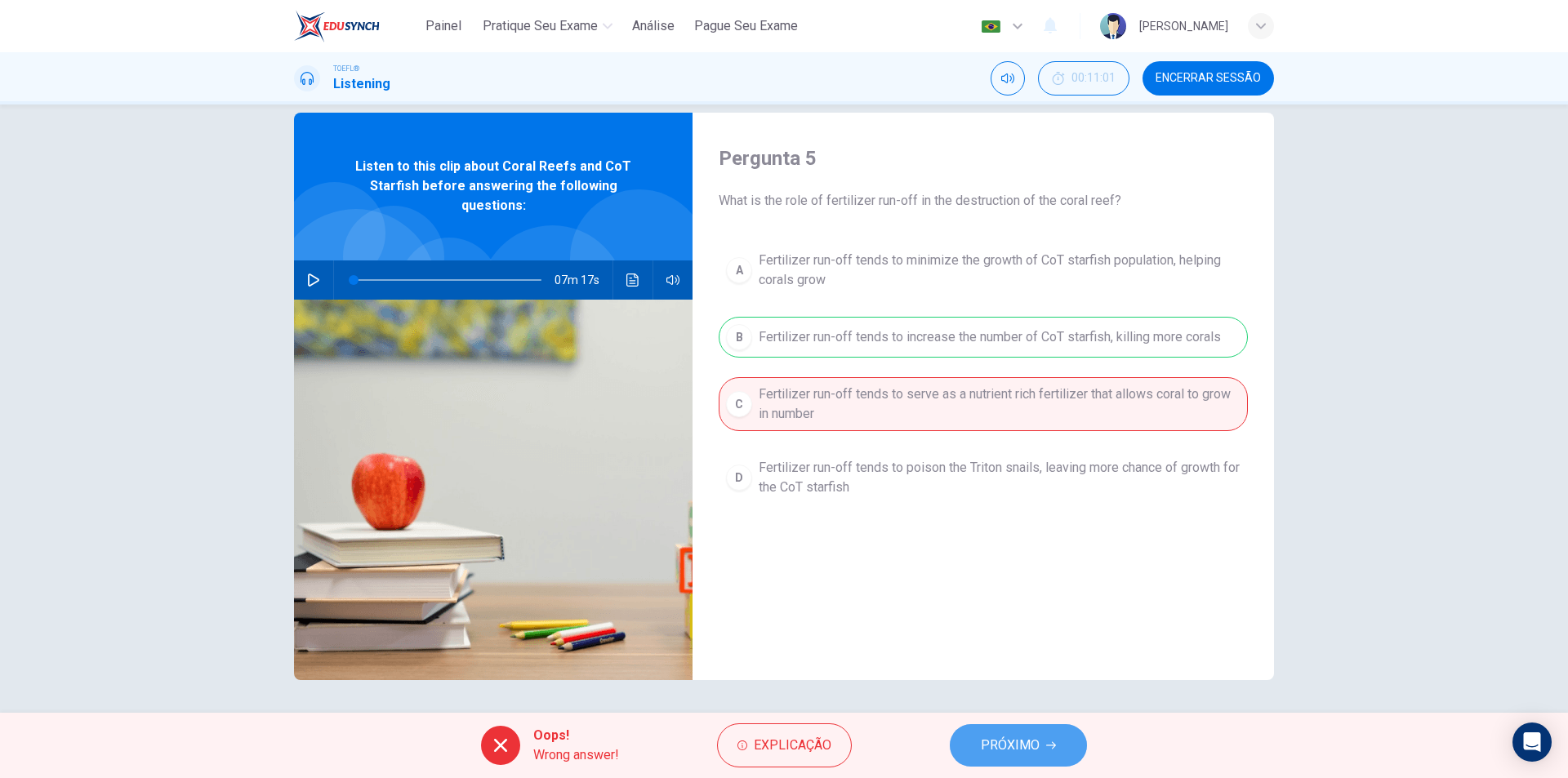
click at [1007, 755] on span "PRÓXIMO" at bounding box center [1010, 745] width 59 height 23
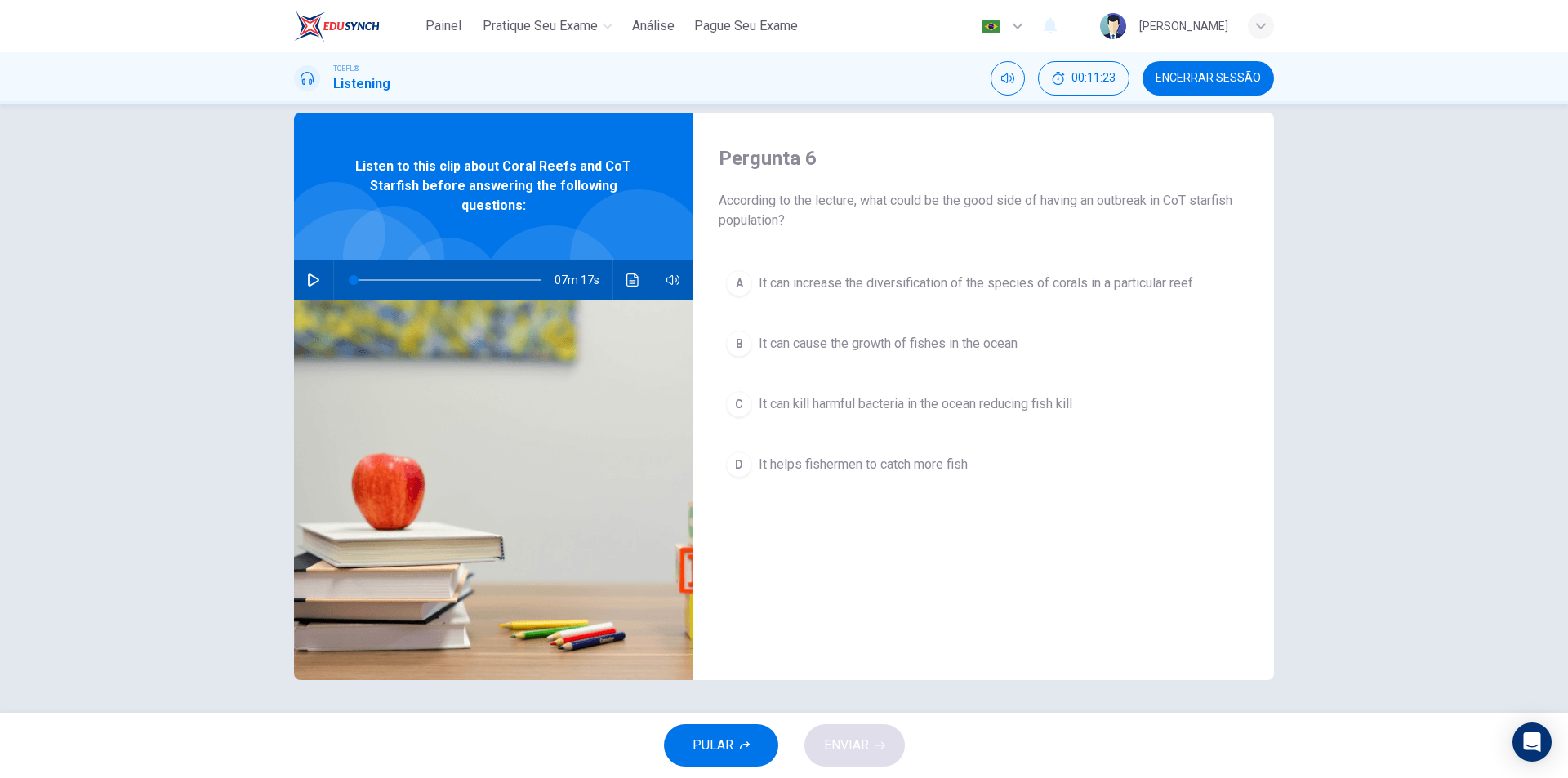
click at [736, 279] on div "A" at bounding box center [739, 283] width 27 height 27
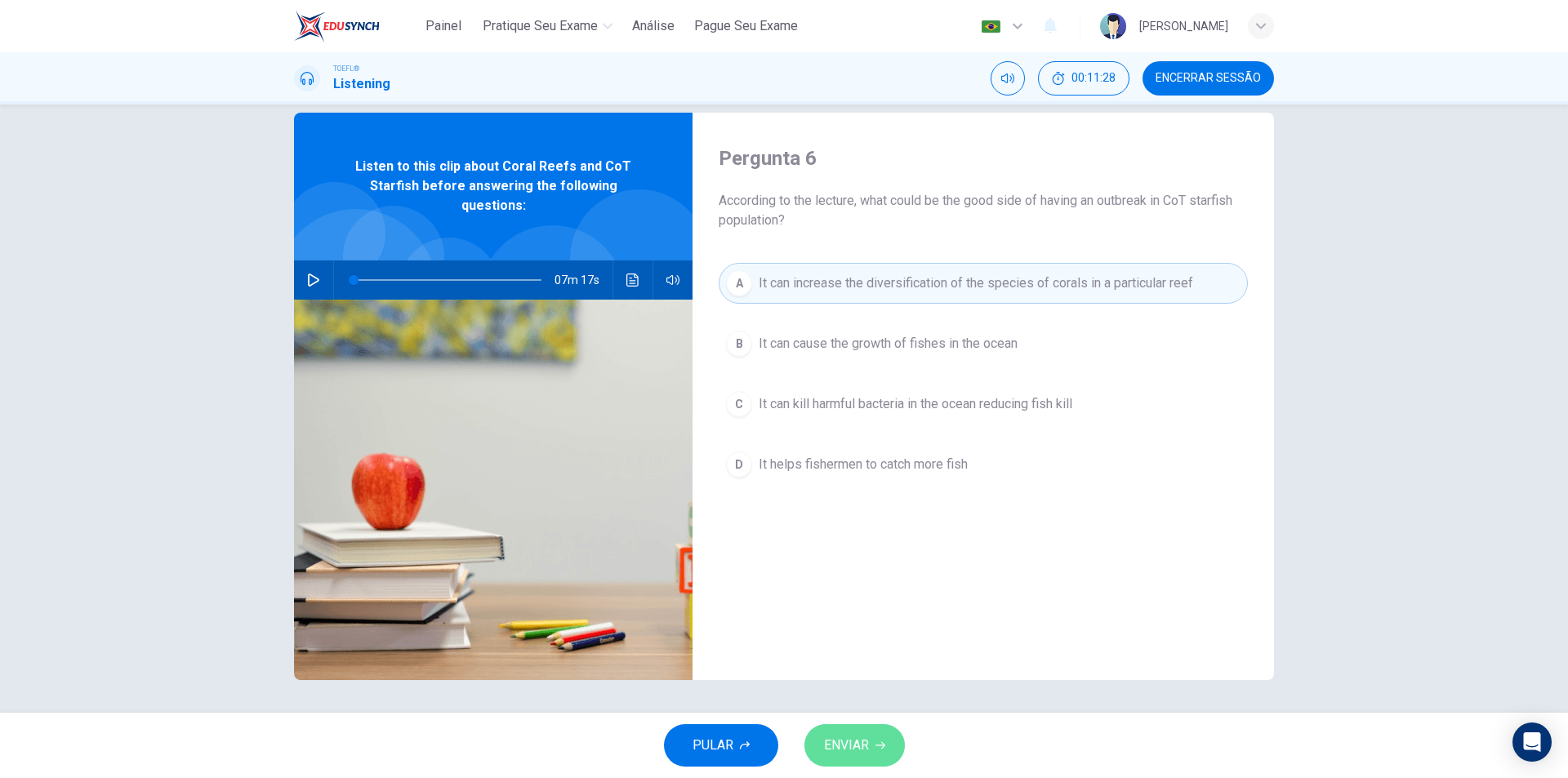
click at [868, 760] on button "ENVIAR" at bounding box center [854, 745] width 100 height 43
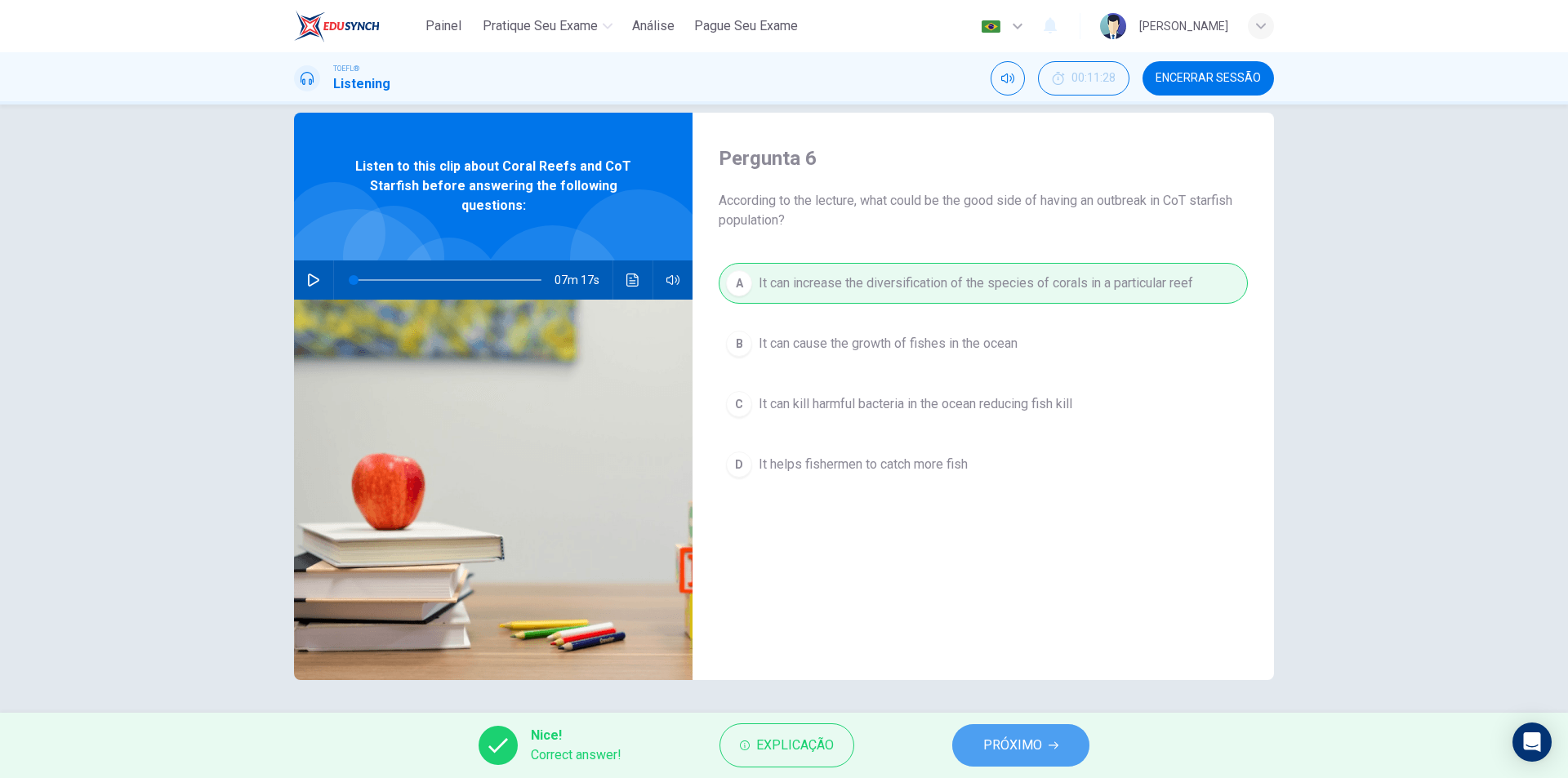
click at [1008, 739] on span "PRÓXIMO" at bounding box center [1012, 745] width 59 height 23
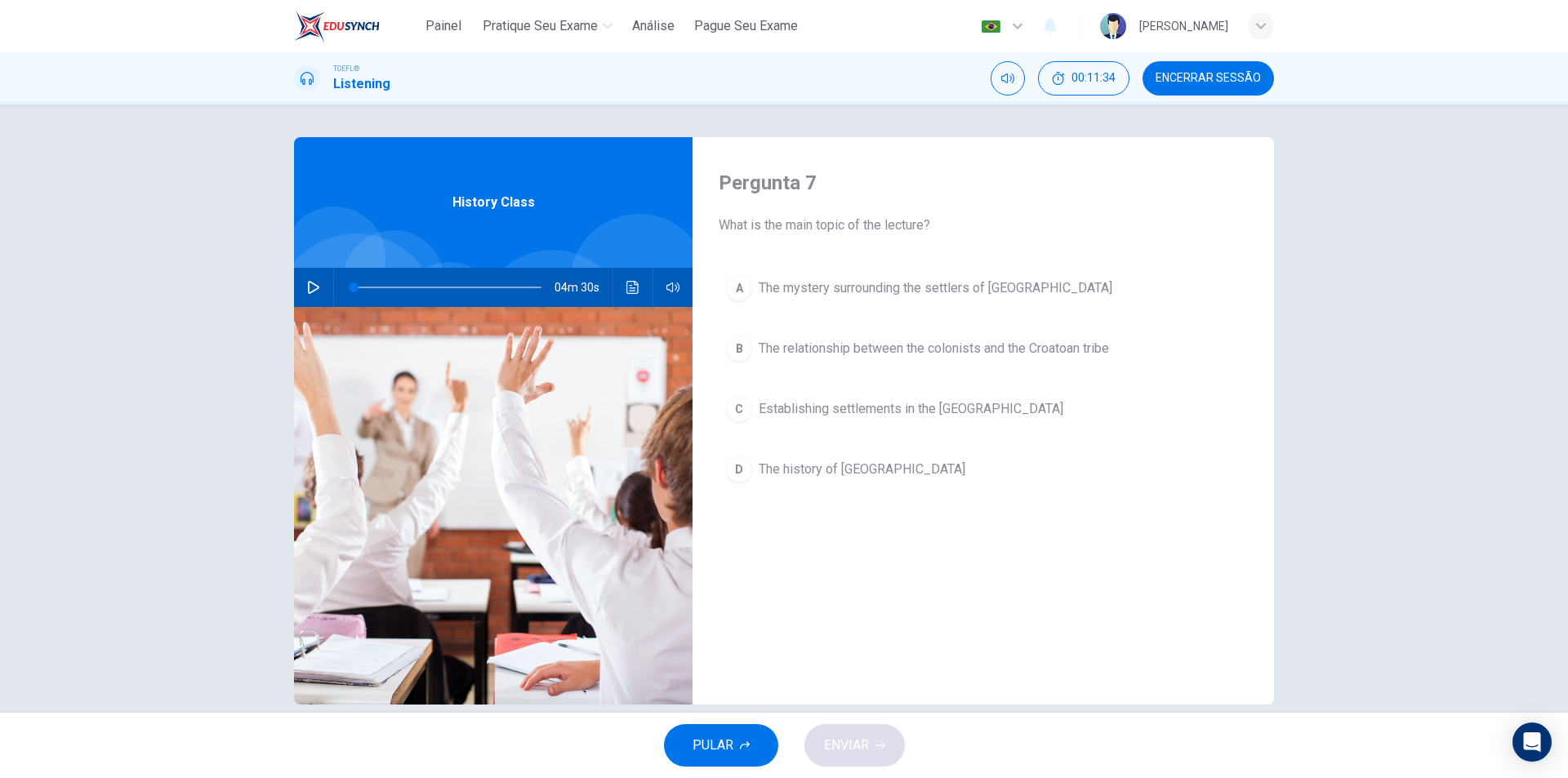
click at [308, 284] on icon "button" at bounding box center [314, 287] width 11 height 13
type input "10"
click at [309, 291] on icon "button" at bounding box center [313, 287] width 9 height 9
click at [365, 290] on span at bounding box center [368, 287] width 9 height 9
click at [363, 288] on span at bounding box center [368, 287] width 9 height 9
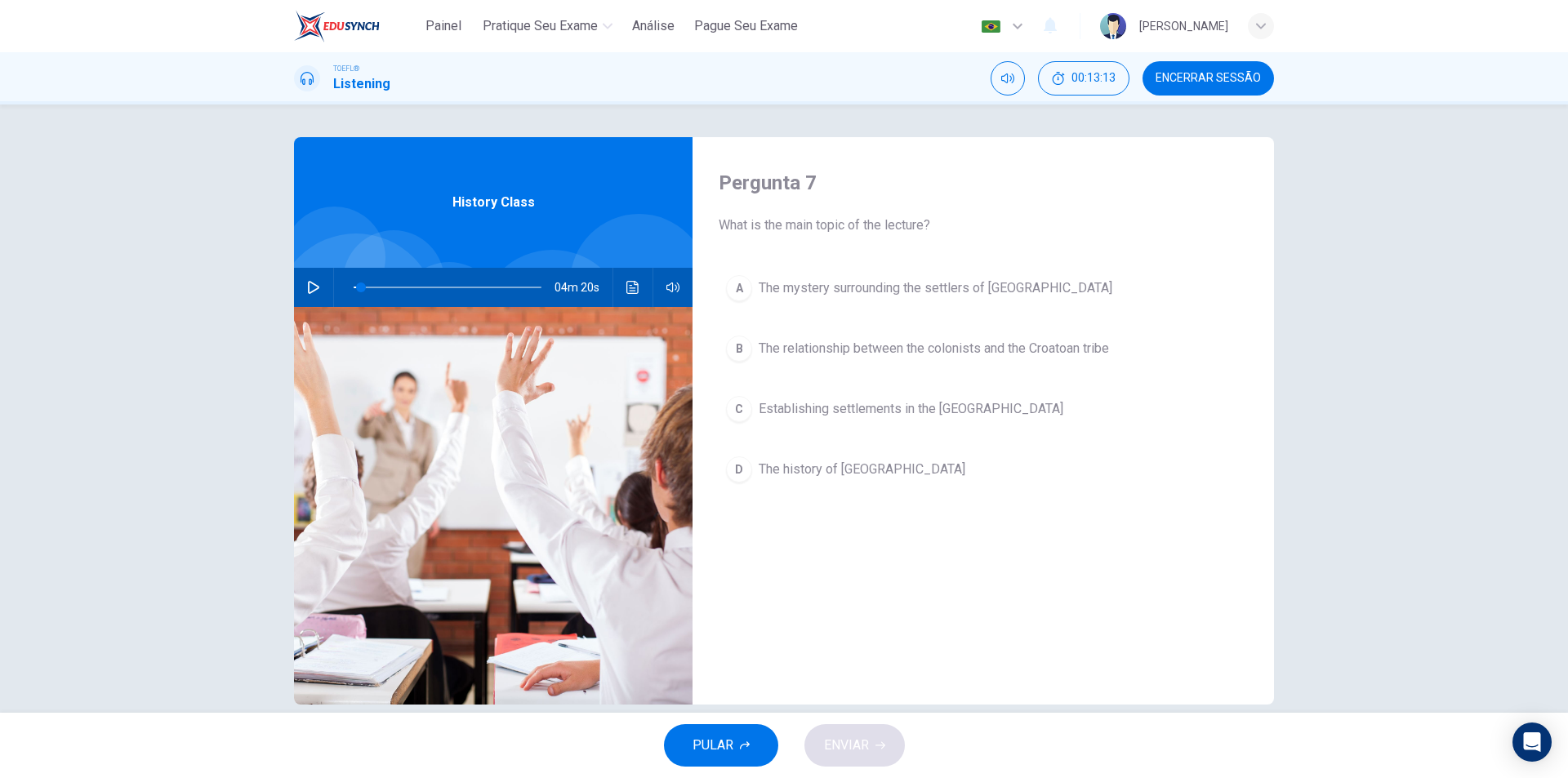
click at [305, 295] on button "button" at bounding box center [314, 287] width 27 height 39
drag, startPoint x: 356, startPoint y: 289, endPoint x: 224, endPoint y: 289, distance: 132.0
click at [224, 289] on div "Pergunta 7 What is the main topic of the lecture? A The mystery surrounding the…" at bounding box center [784, 408] width 1568 height 608
click at [178, 383] on div "Pergunta 7 What is the main topic of the lecture? A The mystery surrounding the…" at bounding box center [784, 408] width 1568 height 608
type input "0"
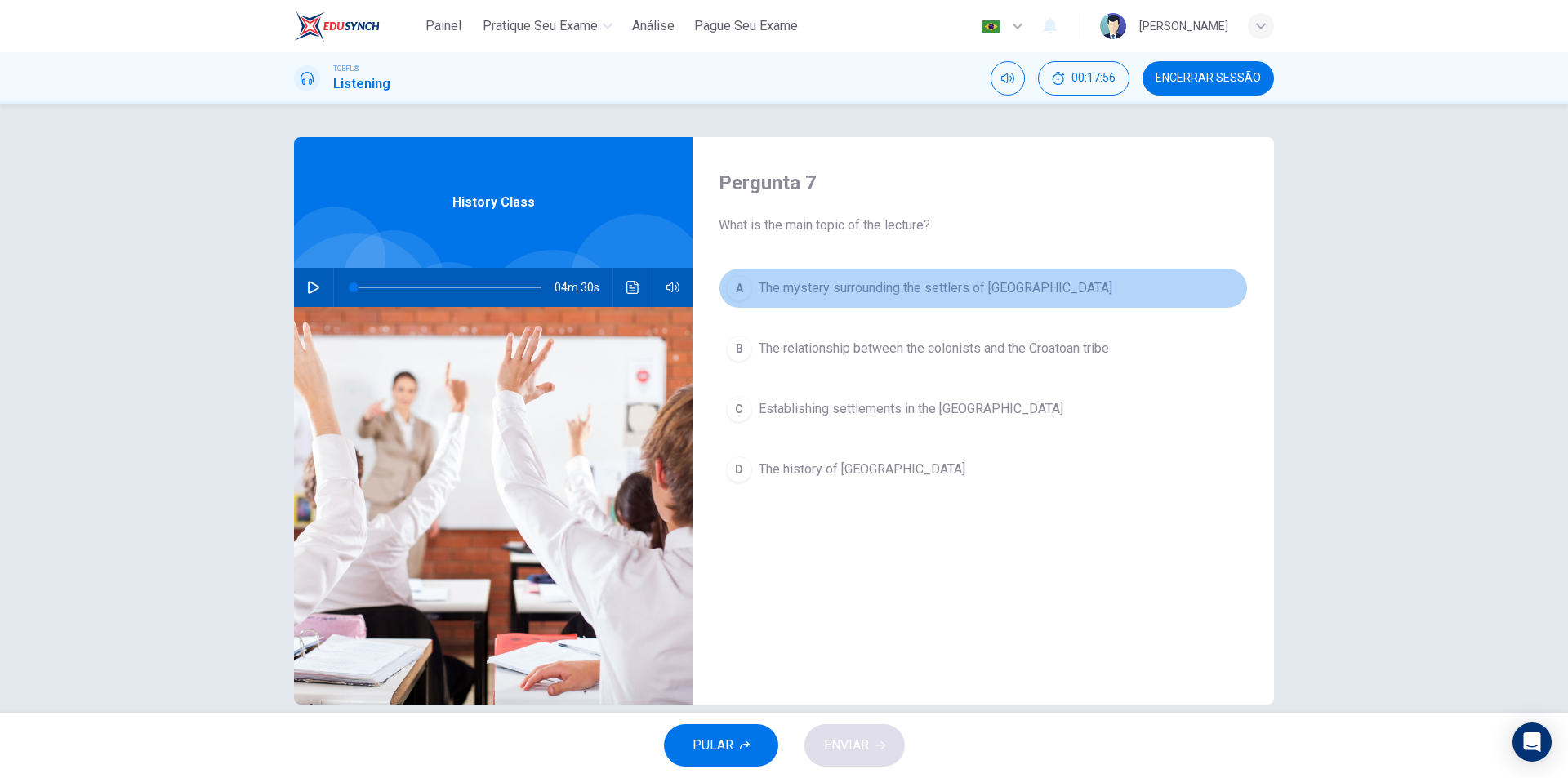
click at [1039, 285] on span "The mystery surrounding the settlers of [GEOGRAPHIC_DATA]" at bounding box center [935, 288] width 354 height 20
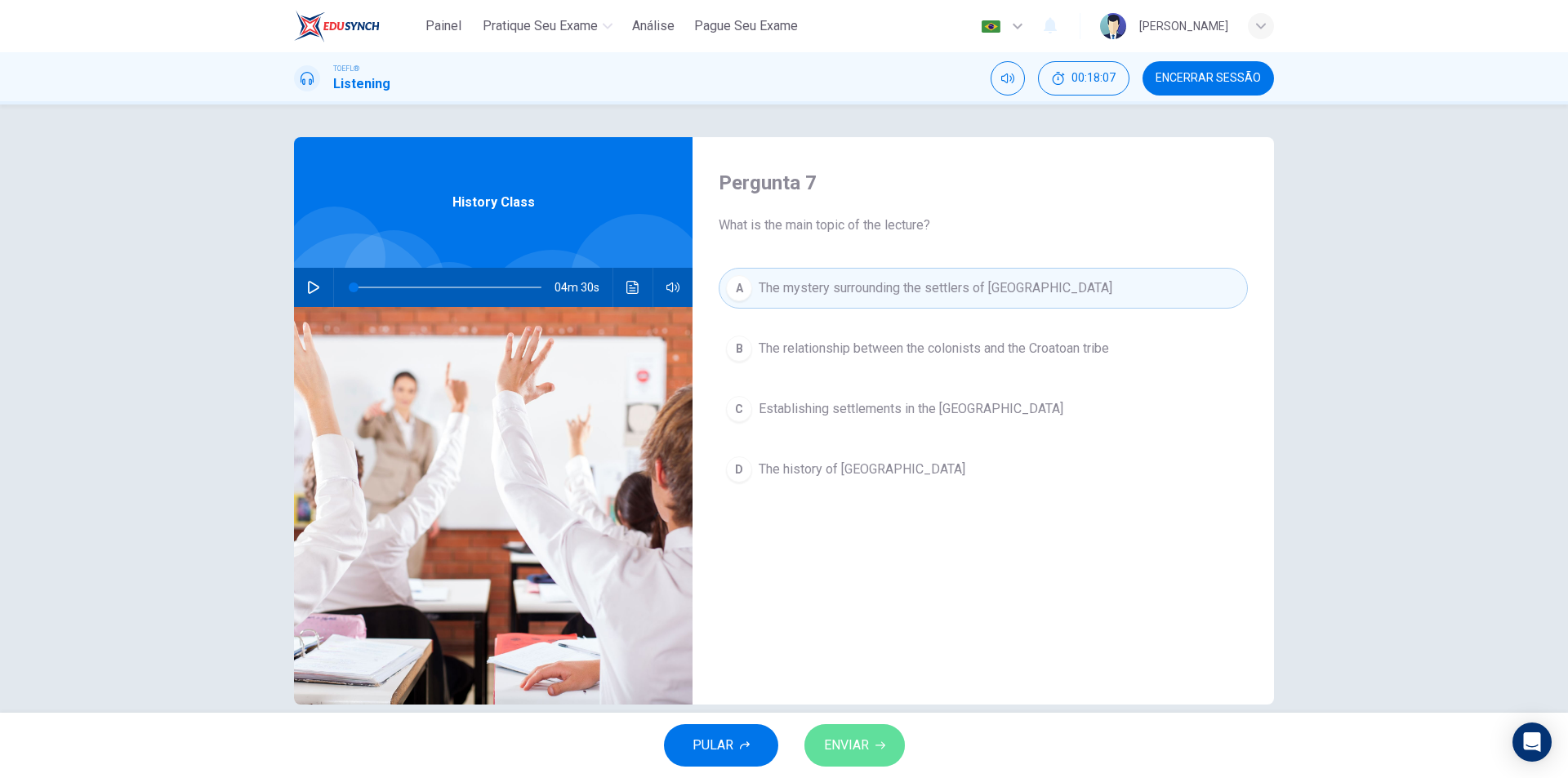
click at [836, 737] on span "ENVIAR" at bounding box center [846, 745] width 45 height 23
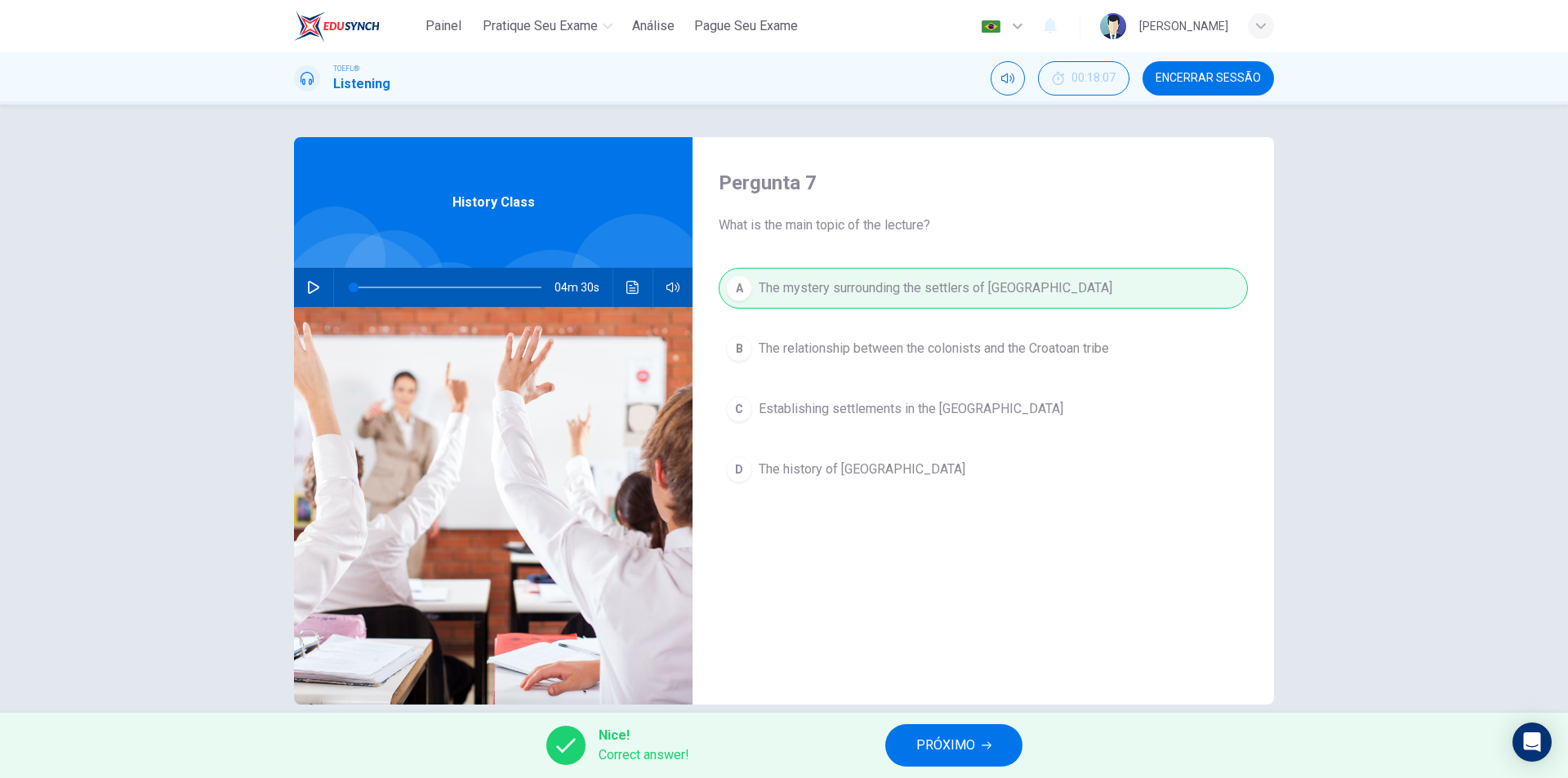
click at [928, 745] on span "PRÓXIMO" at bounding box center [945, 745] width 59 height 23
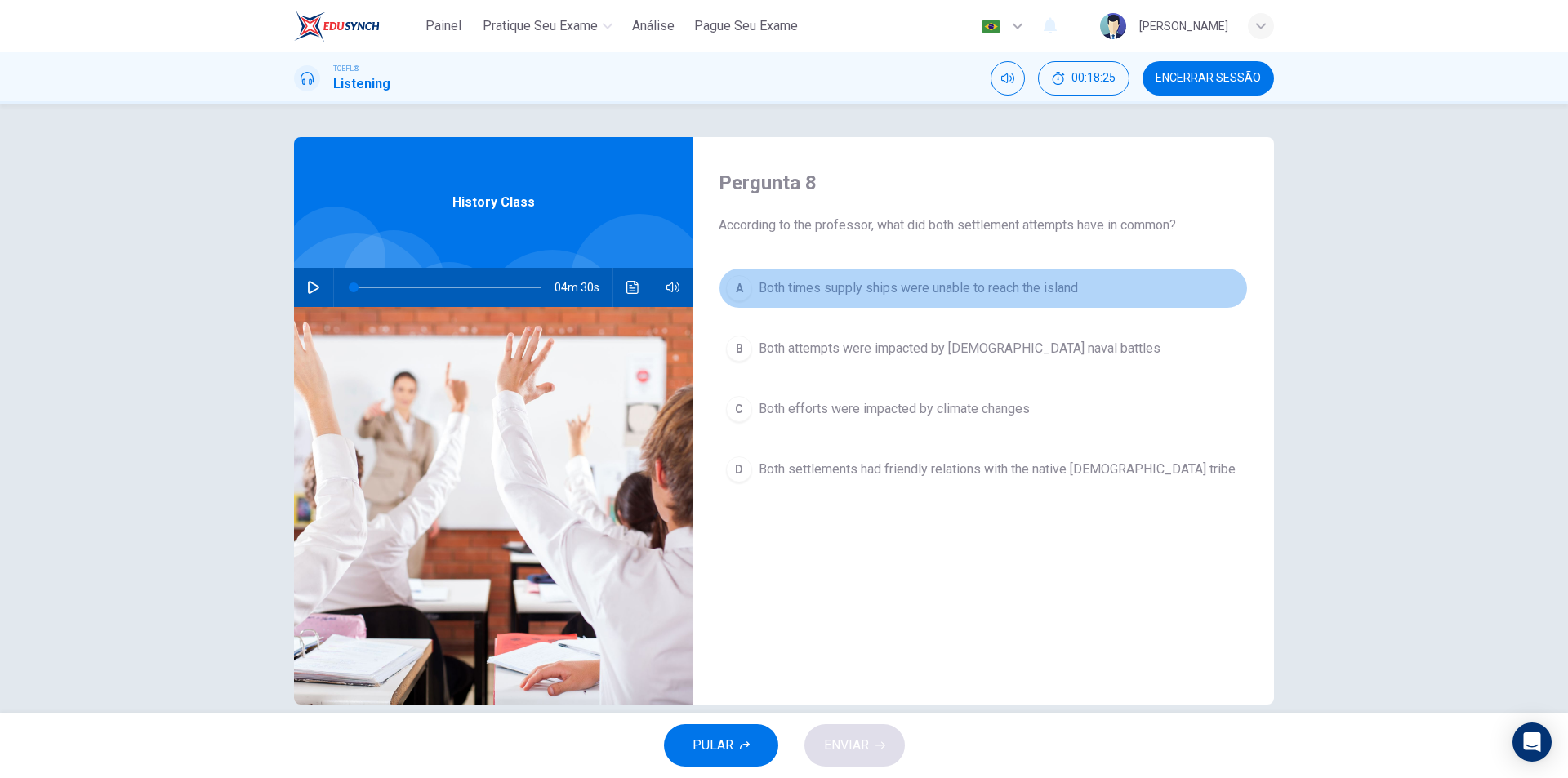
click at [1040, 294] on span "Both times supply ships were unable to reach the island" at bounding box center [918, 288] width 319 height 20
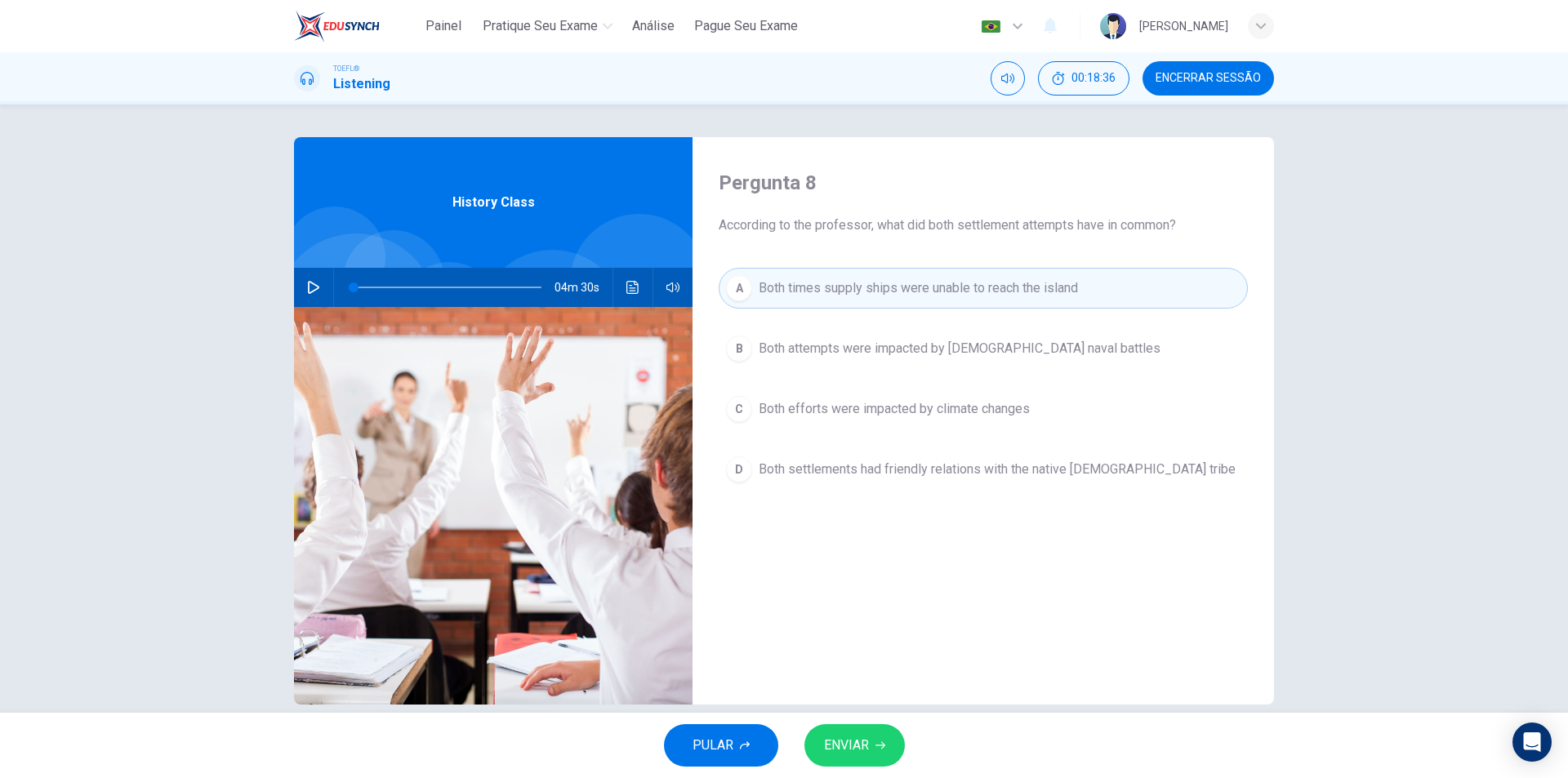
click at [957, 360] on button "B Both attempts were impacted by [DEMOGRAPHIC_DATA] naval battles" at bounding box center [983, 348] width 529 height 41
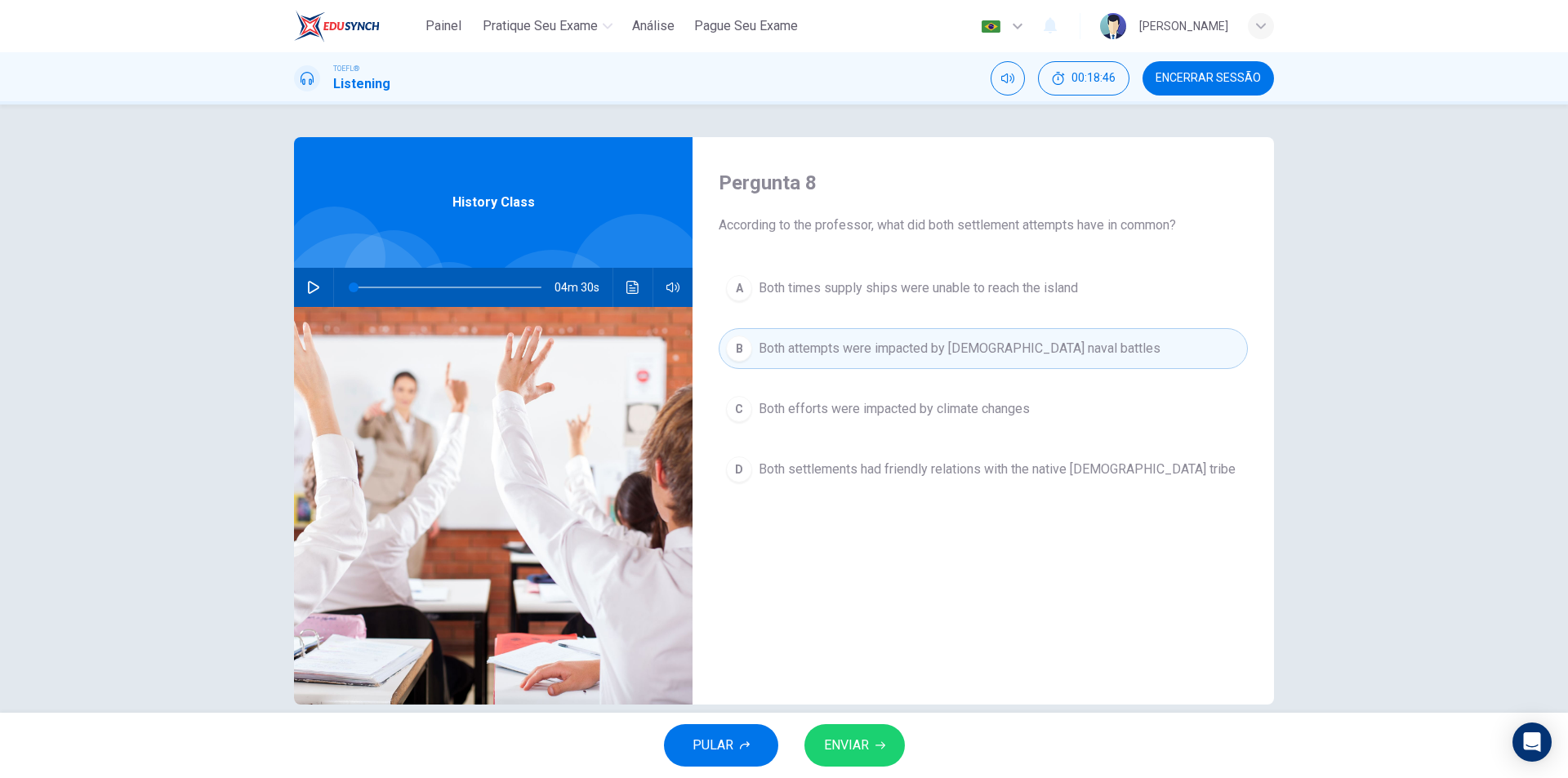
click at [867, 741] on span "ENVIAR" at bounding box center [846, 745] width 45 height 23
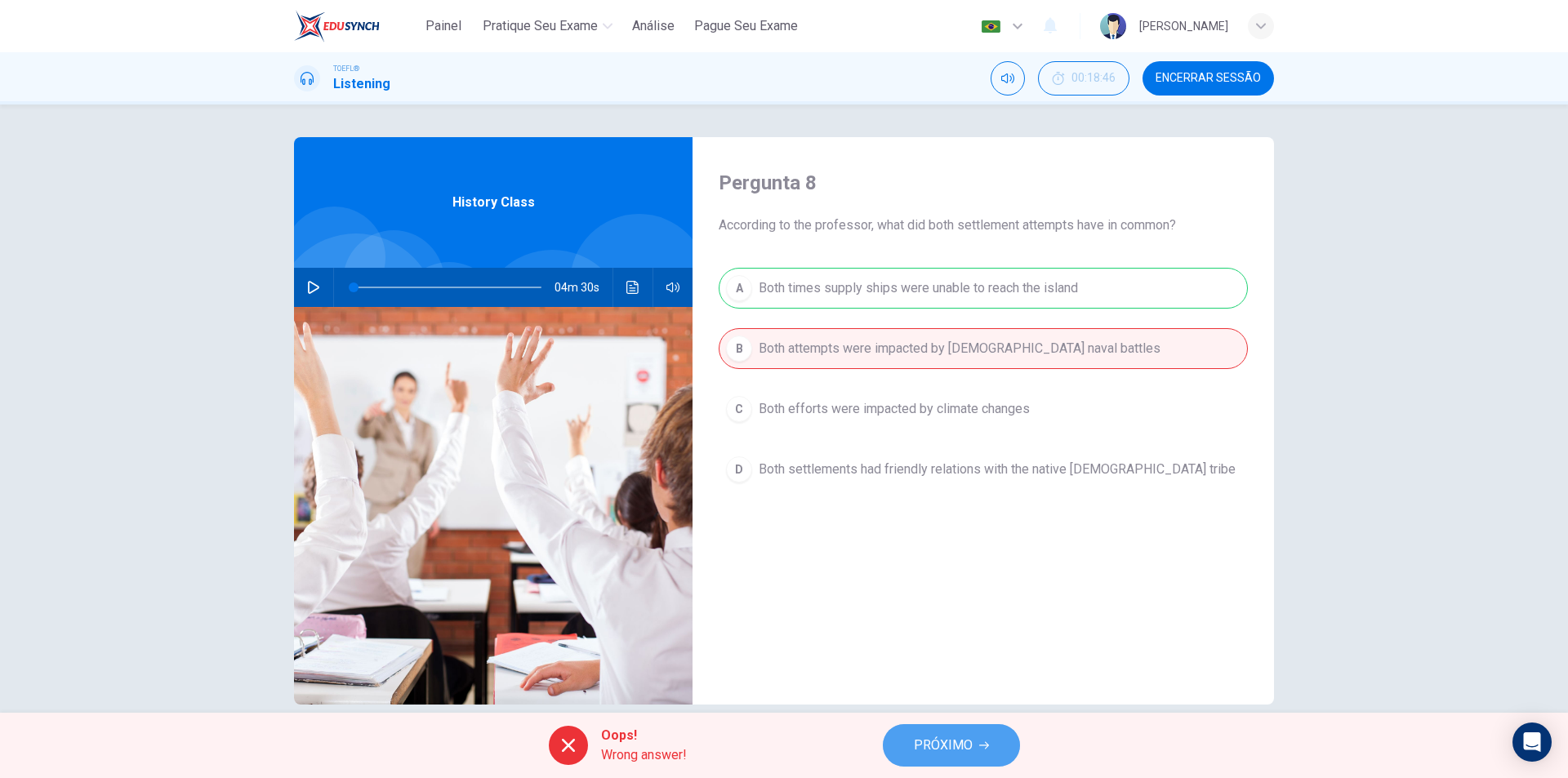
click at [937, 747] on span "PRÓXIMO" at bounding box center [943, 745] width 59 height 23
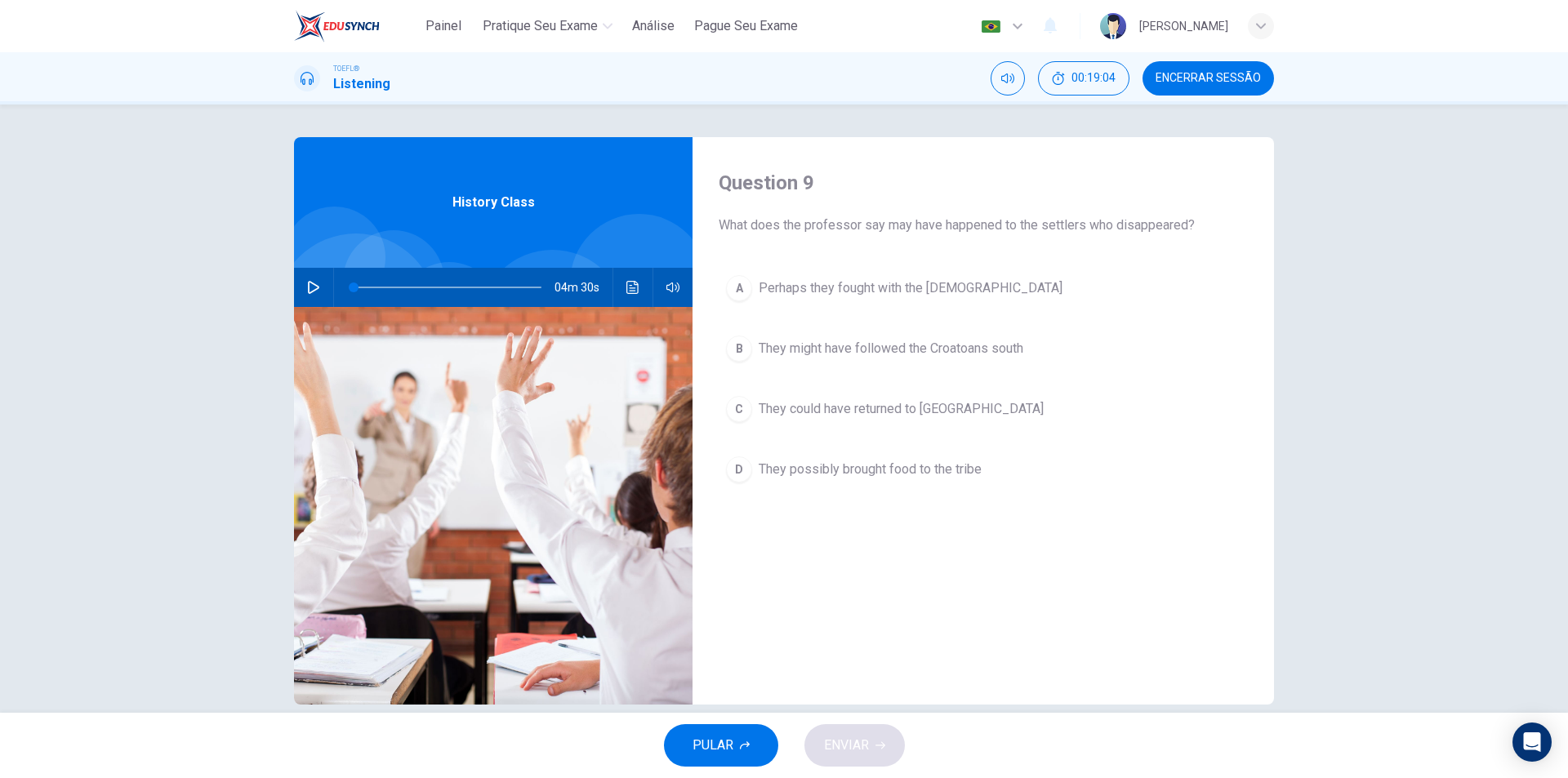
click at [859, 296] on span "Perhaps they fought with the [DEMOGRAPHIC_DATA]" at bounding box center [910, 288] width 303 height 20
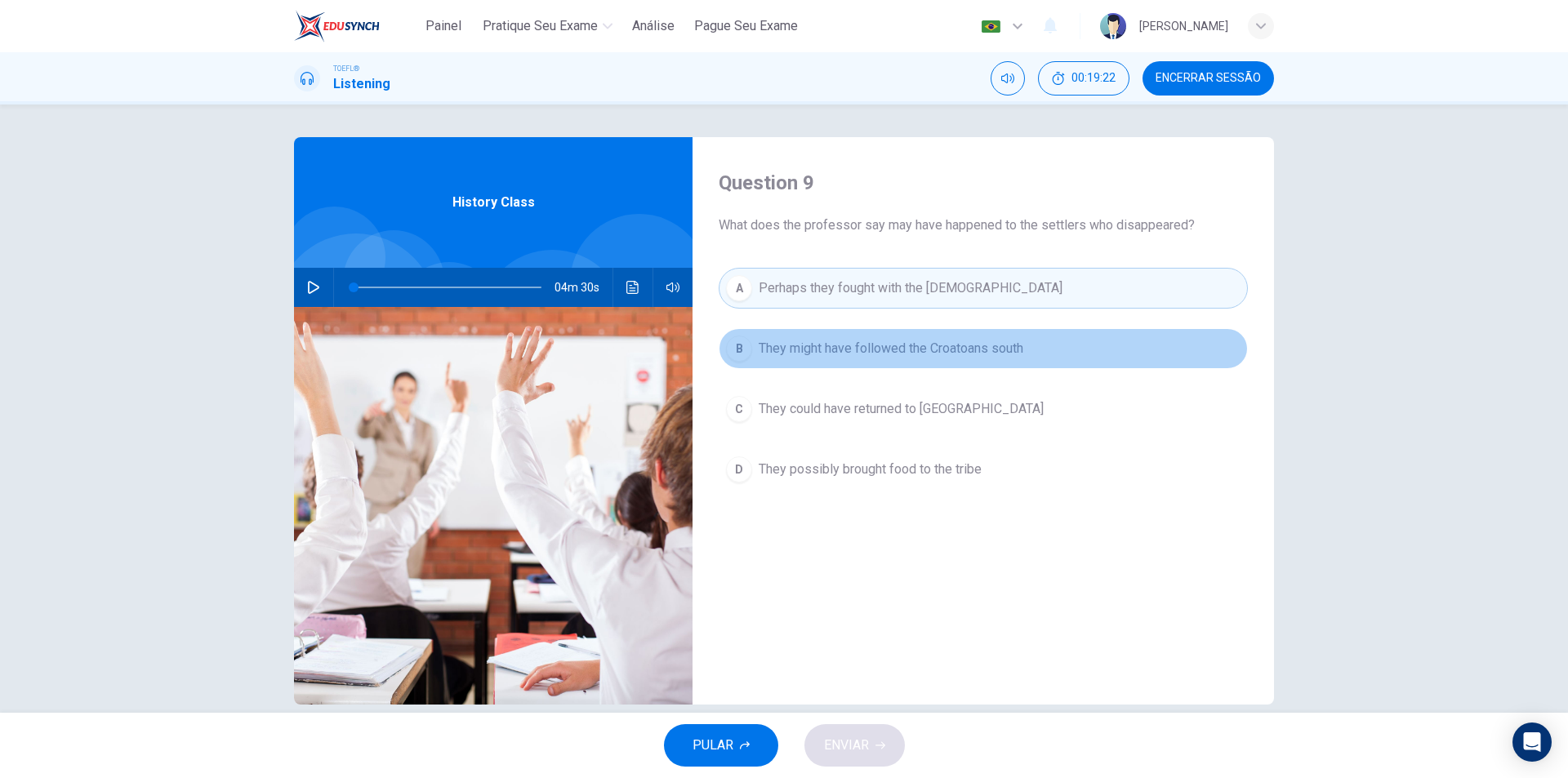
click at [990, 358] on button "B They might have followed the Croatoans south" at bounding box center [983, 348] width 529 height 41
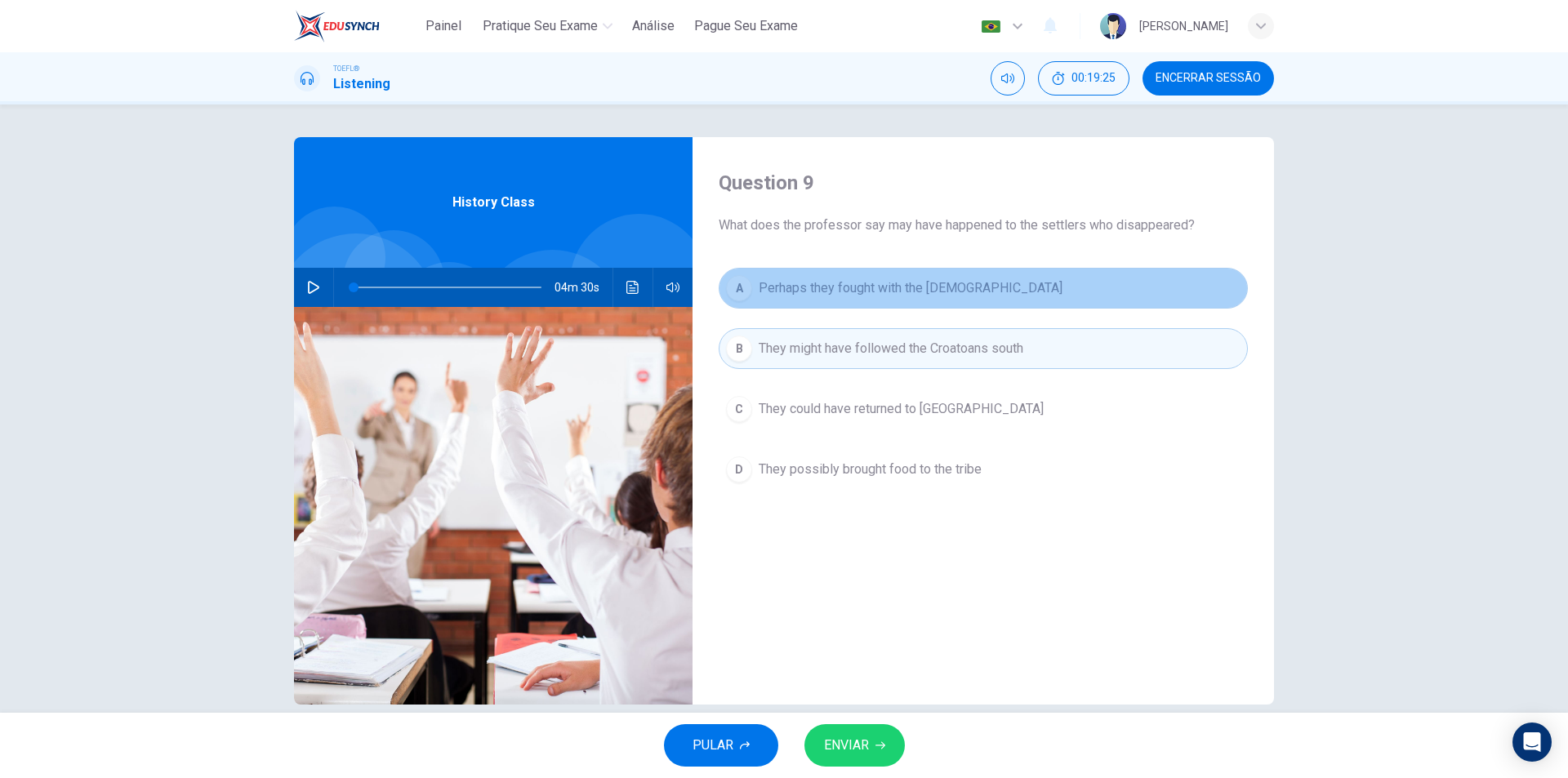
click at [836, 290] on span "Perhaps they fought with the [DEMOGRAPHIC_DATA]" at bounding box center [910, 288] width 303 height 20
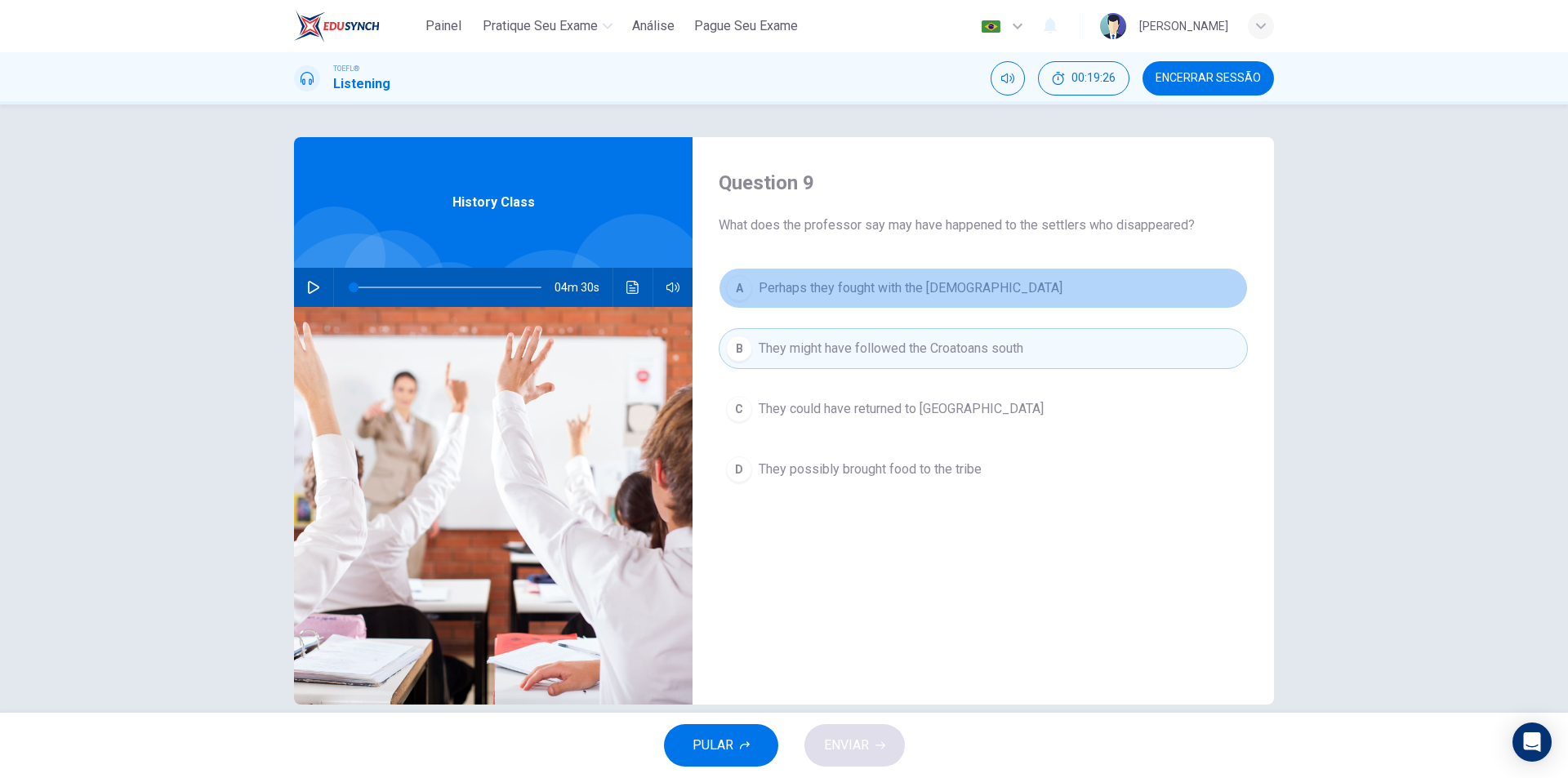
click at [899, 299] on button "A Perhaps they fought with the [DEMOGRAPHIC_DATA]" at bounding box center [983, 288] width 529 height 41
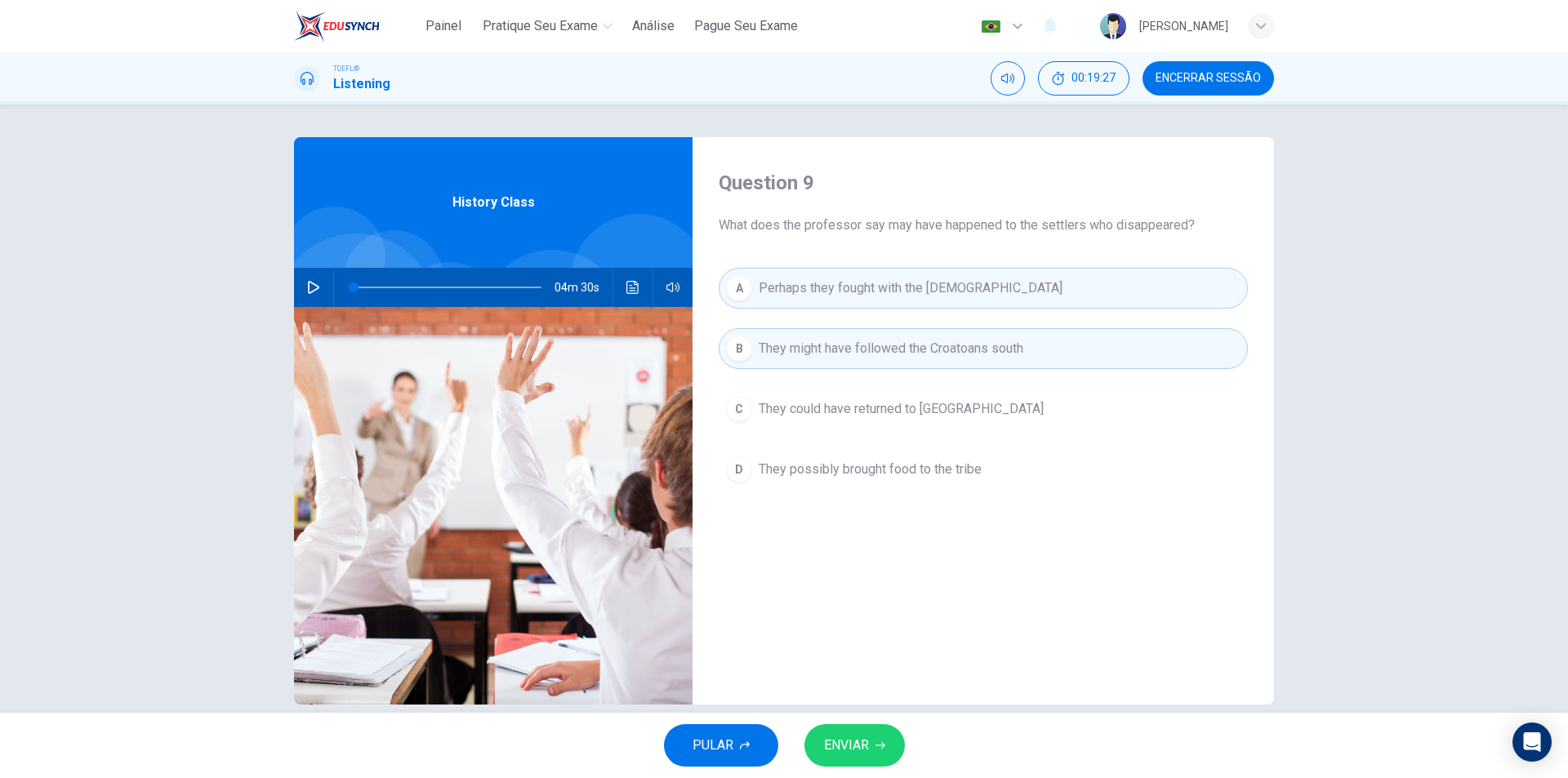
click at [862, 741] on span "ENVIAR" at bounding box center [846, 745] width 45 height 23
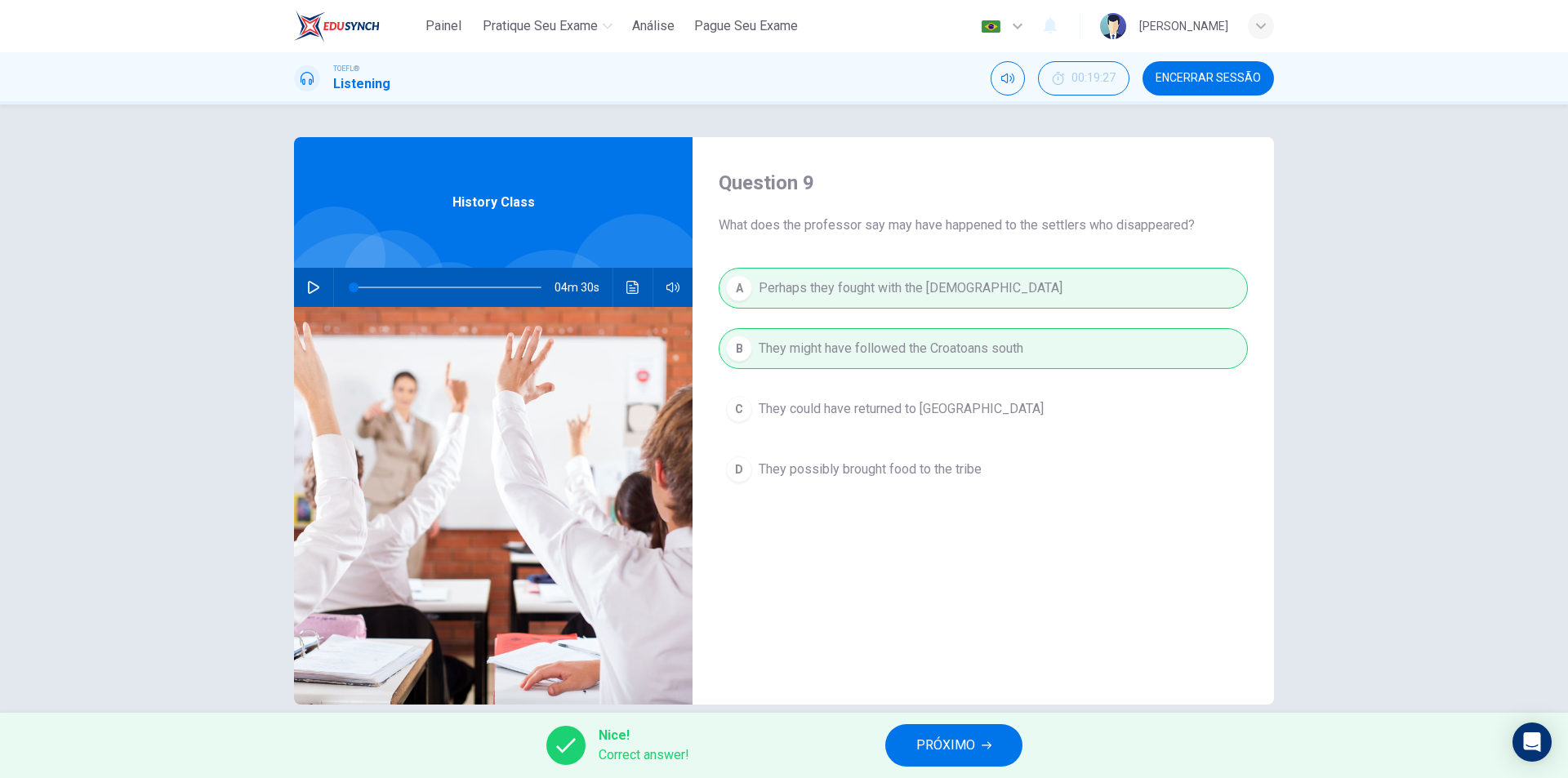
click at [943, 748] on span "PRÓXIMO" at bounding box center [945, 745] width 59 height 23
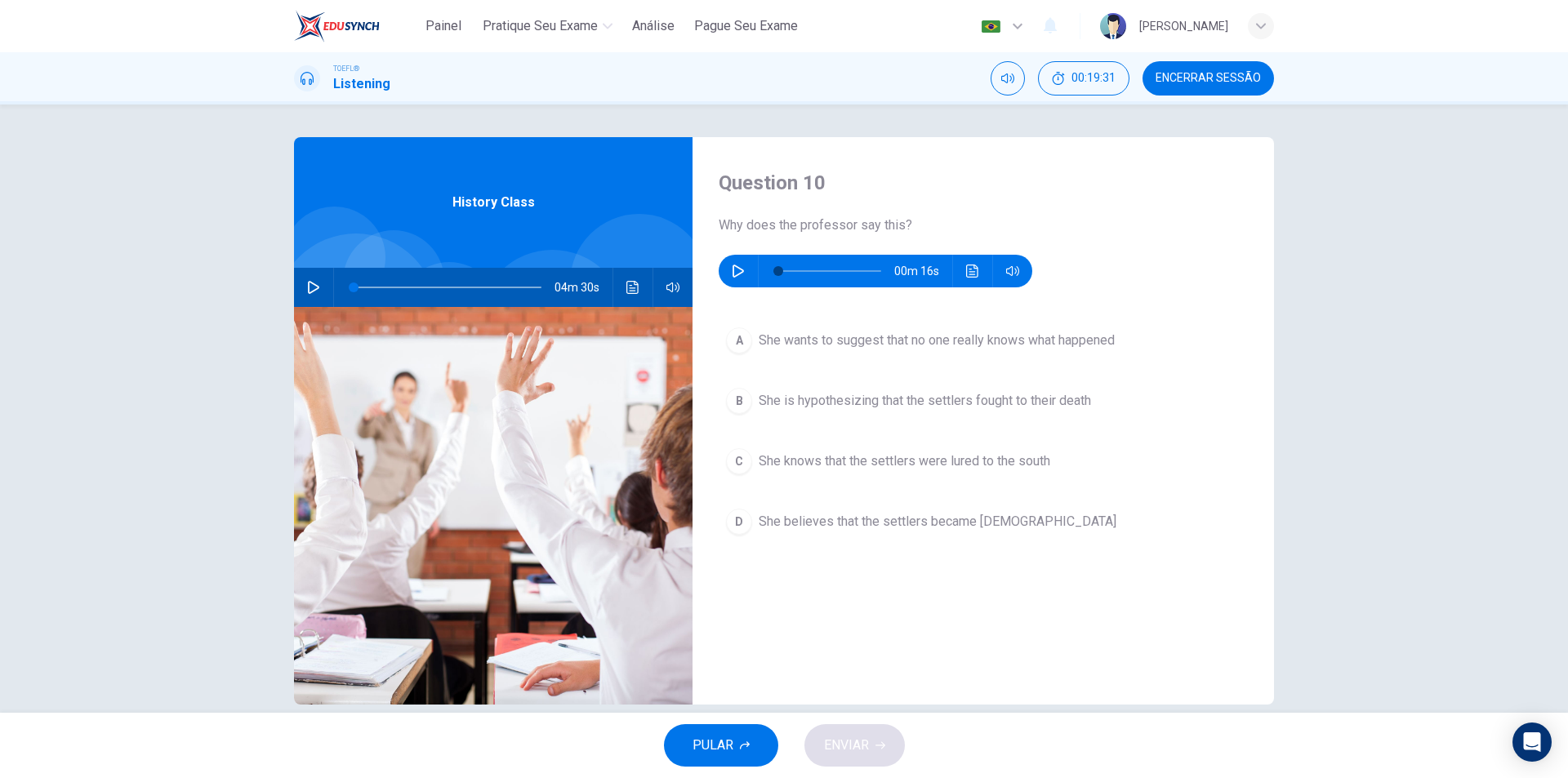
click at [732, 271] on icon "button" at bounding box center [738, 271] width 13 height 13
click at [781, 269] on span at bounding box center [830, 271] width 103 height 23
drag, startPoint x: 777, startPoint y: 269, endPoint x: 738, endPoint y: 264, distance: 39.3
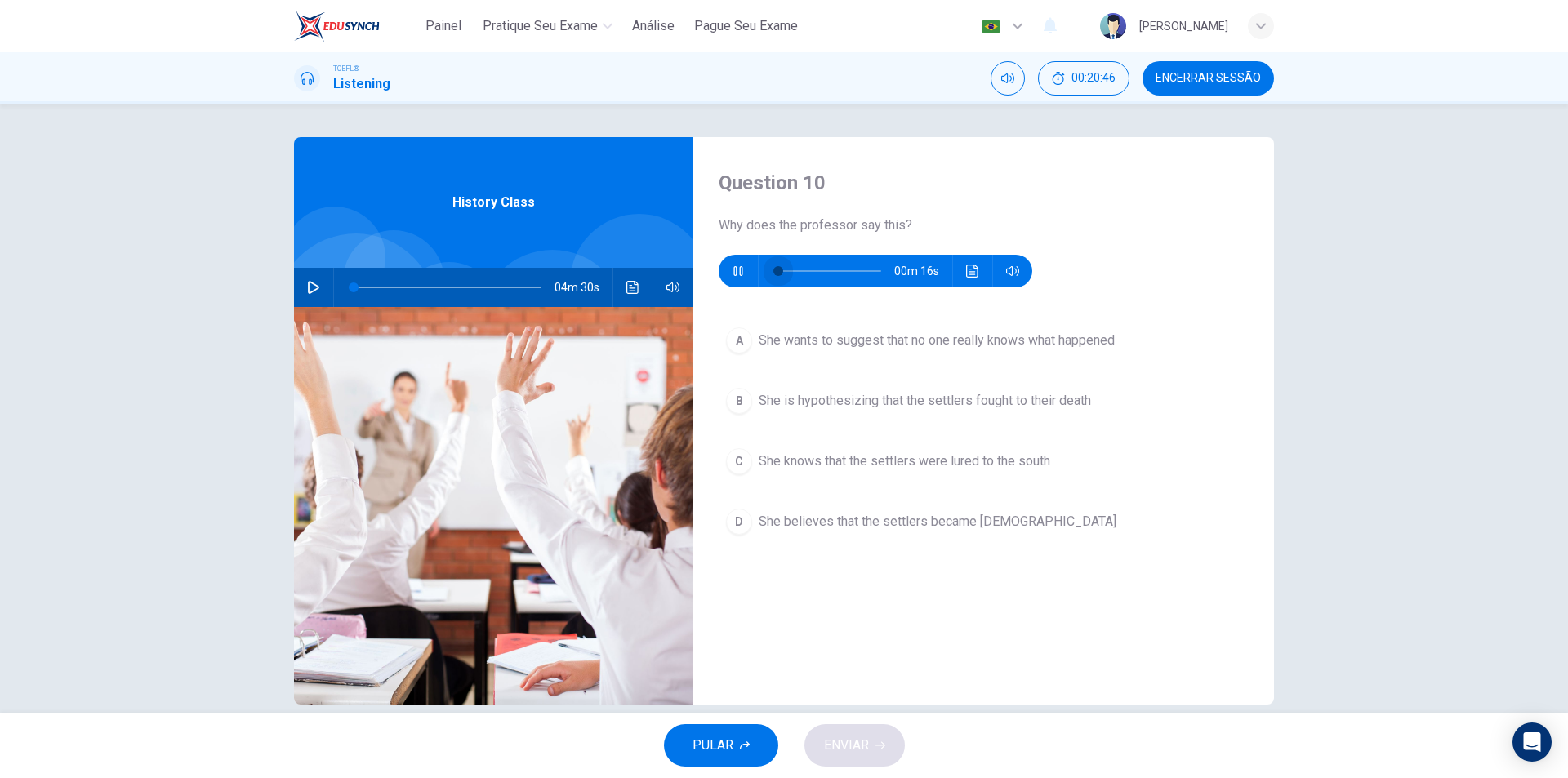
click at [738, 264] on div "00m 16s" at bounding box center [875, 271] width 314 height 32
click at [733, 269] on icon "button" at bounding box center [738, 271] width 13 height 13
type input "0"
click at [736, 405] on div "B" at bounding box center [739, 401] width 27 height 27
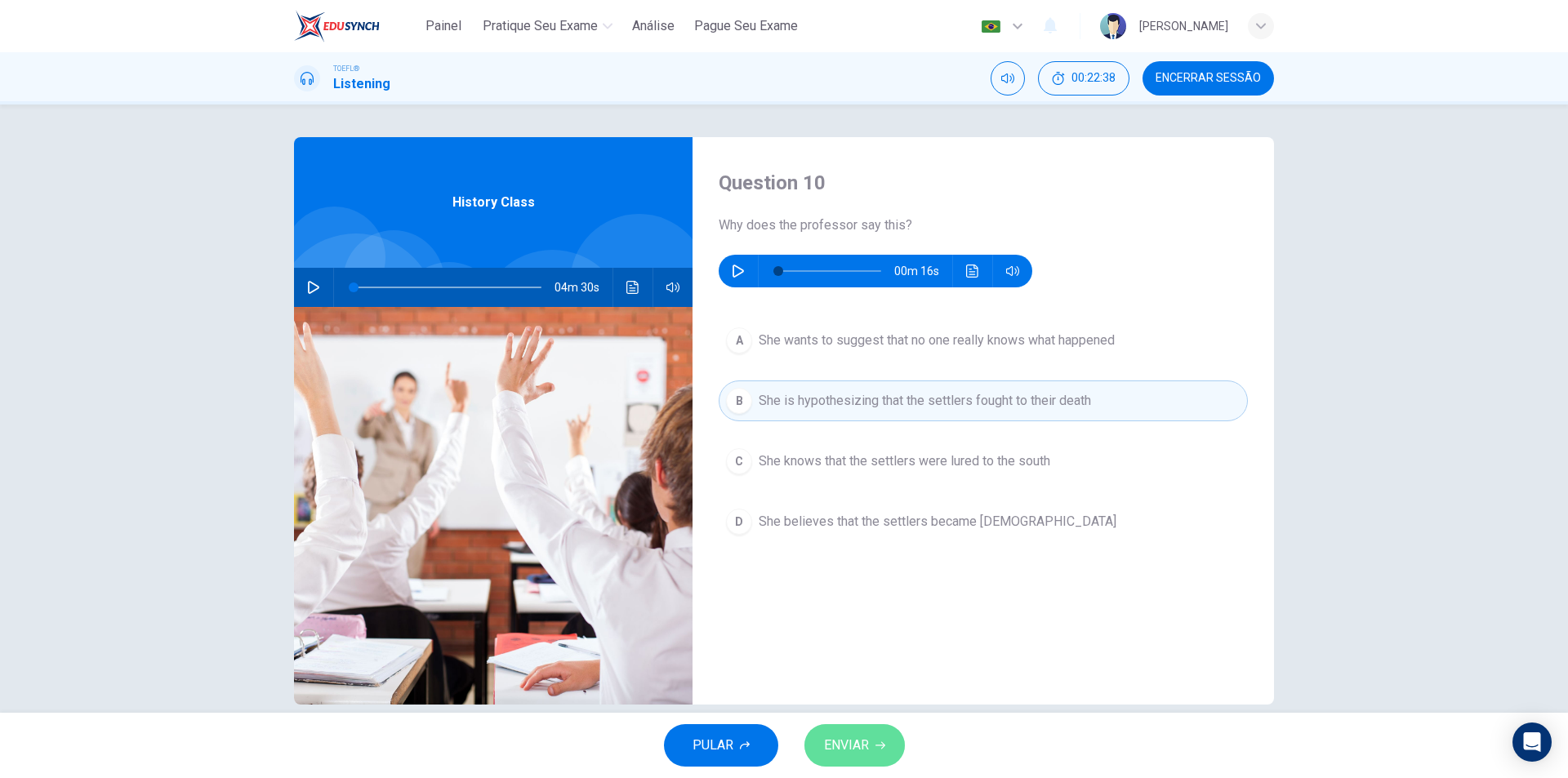
click at [871, 742] on button "ENVIAR" at bounding box center [854, 745] width 100 height 43
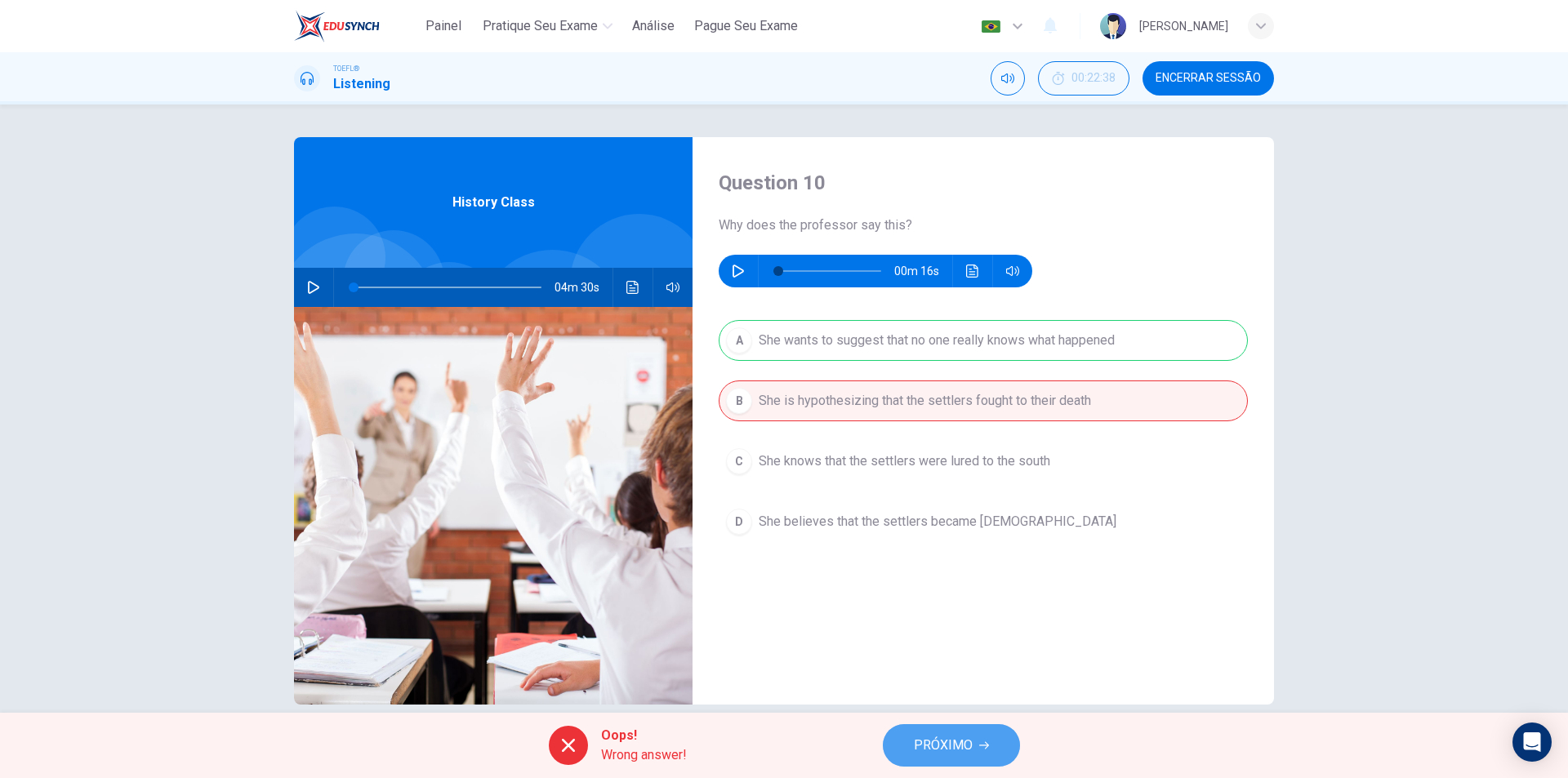
click at [996, 752] on button "PRÓXIMO" at bounding box center [951, 745] width 137 height 43
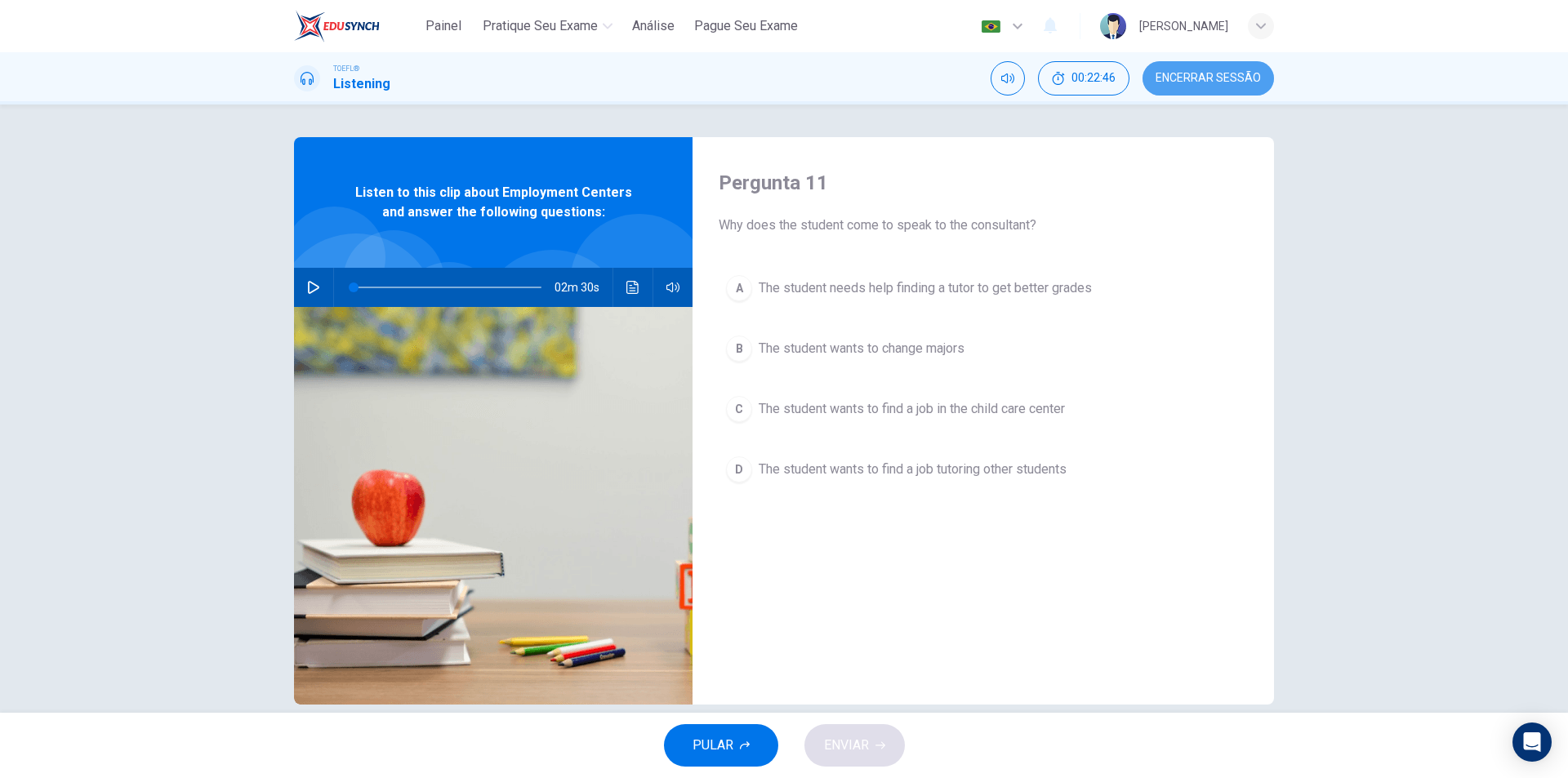
click at [1222, 87] on button "Encerrar Sessão" at bounding box center [1208, 79] width 132 height 34
